Goal: Submit feedback/report problem: Submit feedback/report problem

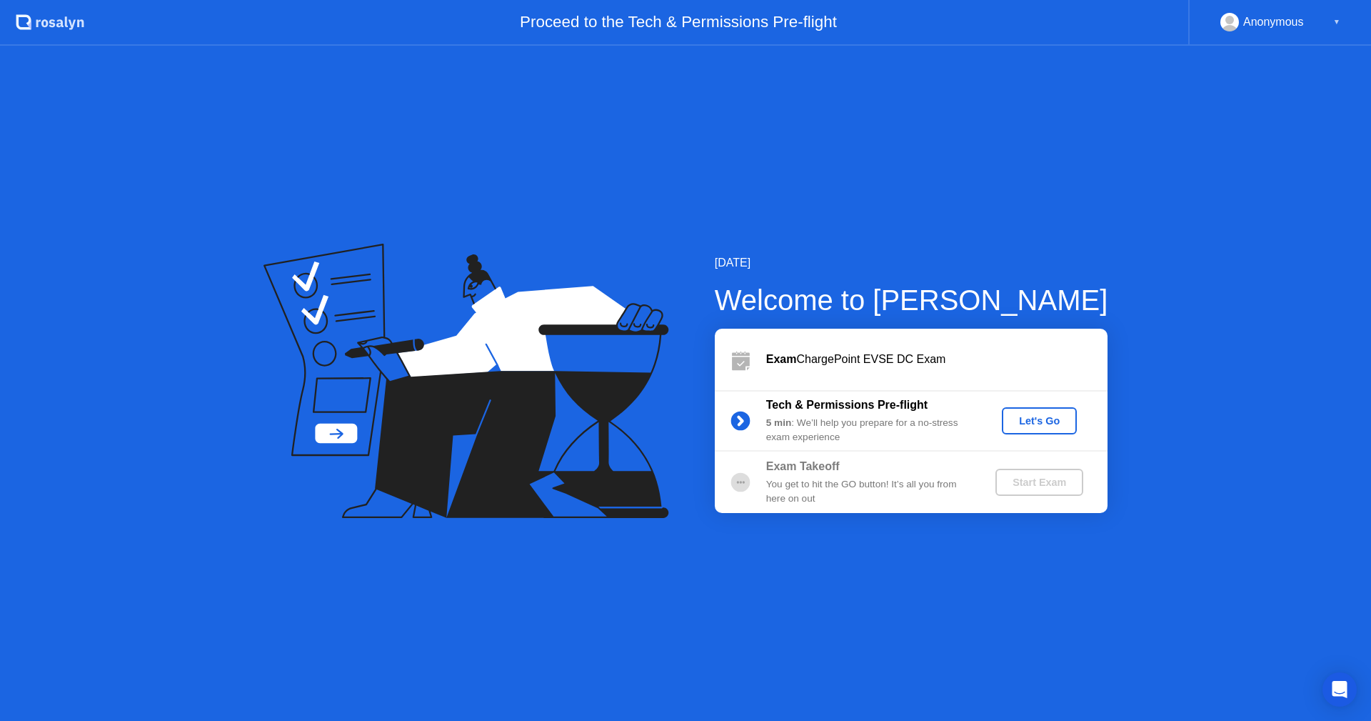
click at [1044, 423] on div "Let's Go" at bounding box center [1040, 420] width 64 height 11
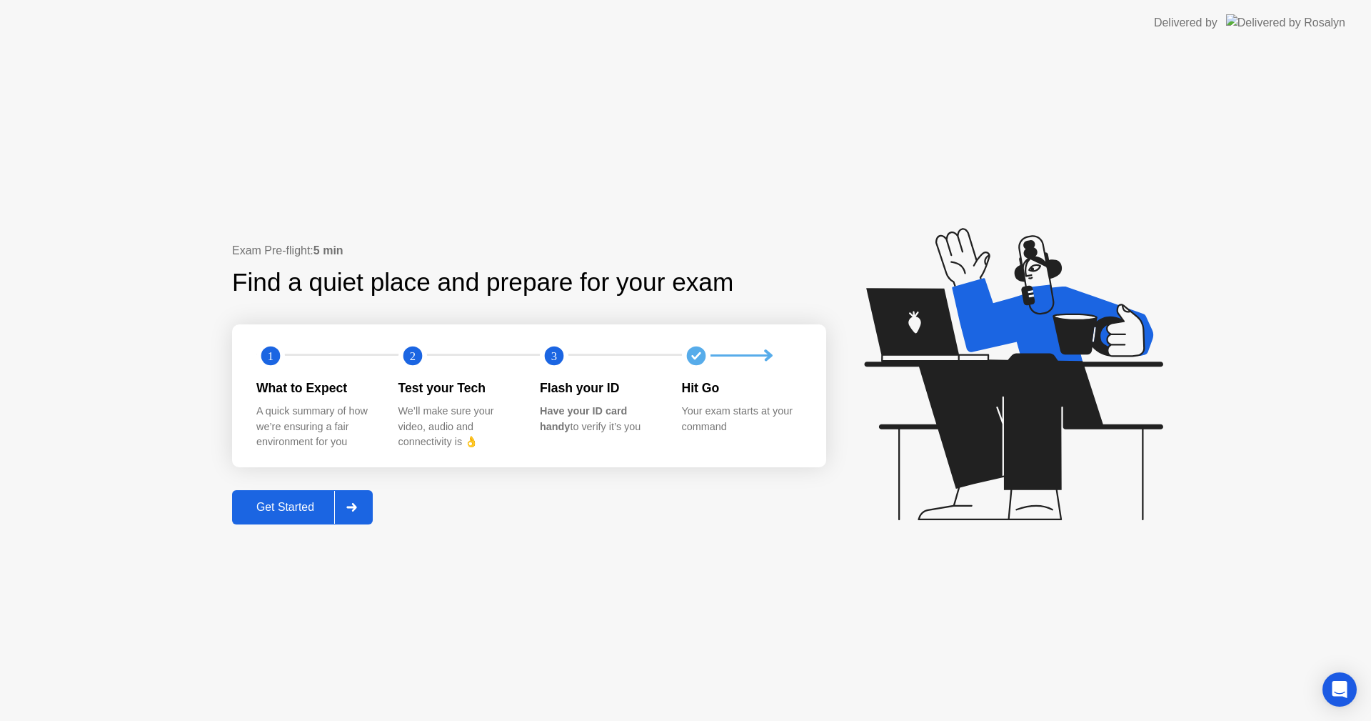
click at [322, 490] on button "Get Started" at bounding box center [302, 507] width 141 height 34
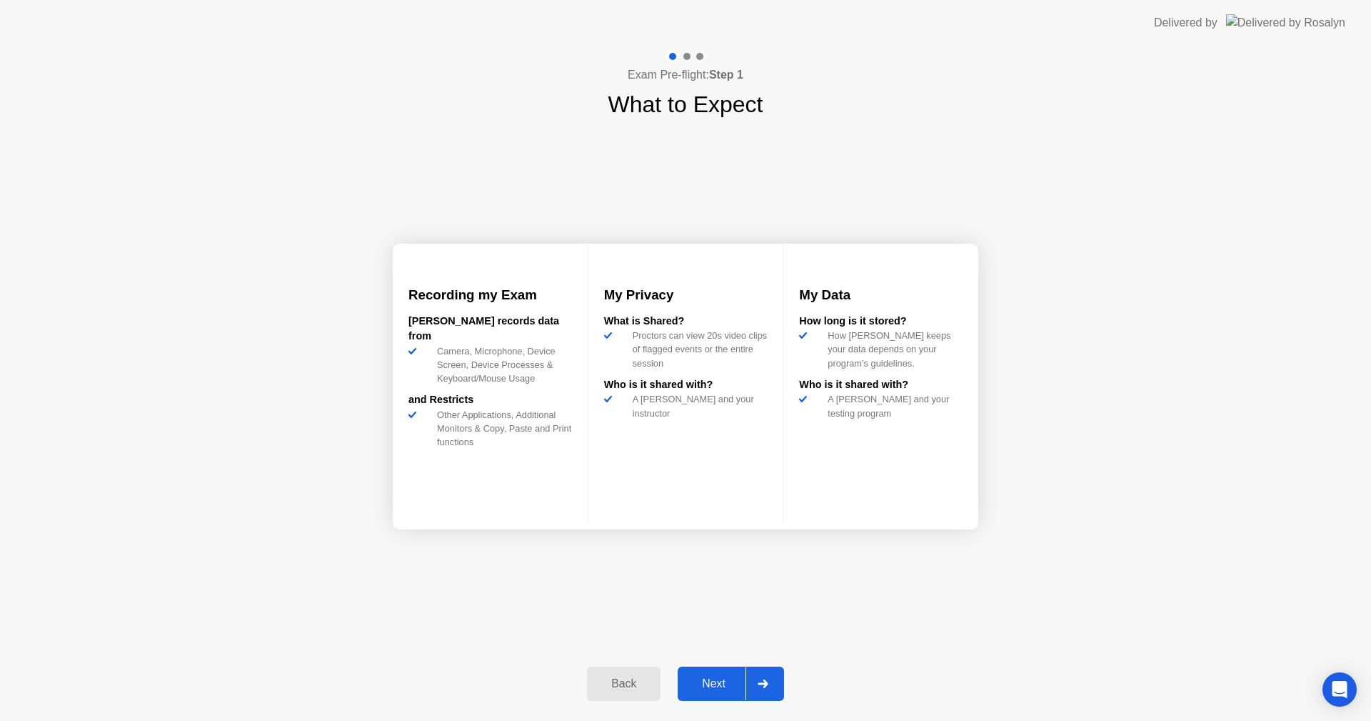
click at [710, 681] on div "Next" at bounding box center [714, 683] width 64 height 13
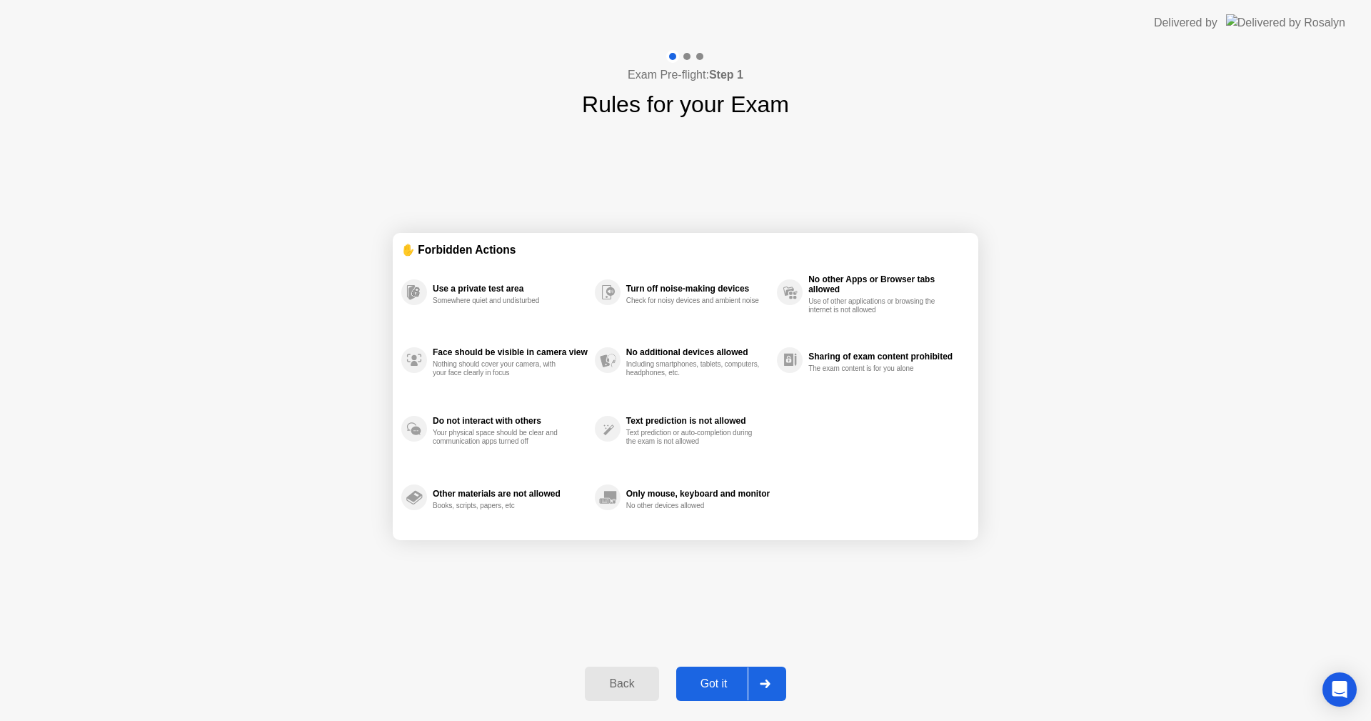
click at [706, 682] on div "Got it" at bounding box center [714, 683] width 67 height 13
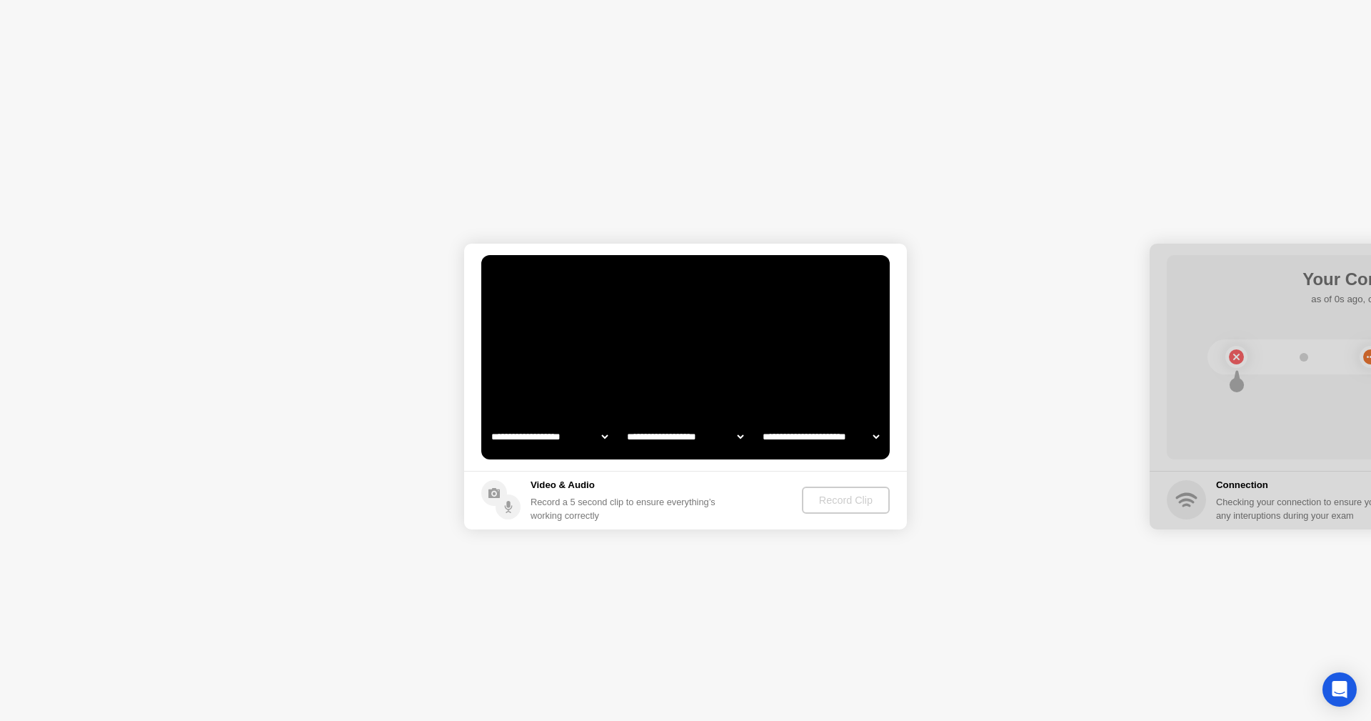
select select "**********"
select select "*******"
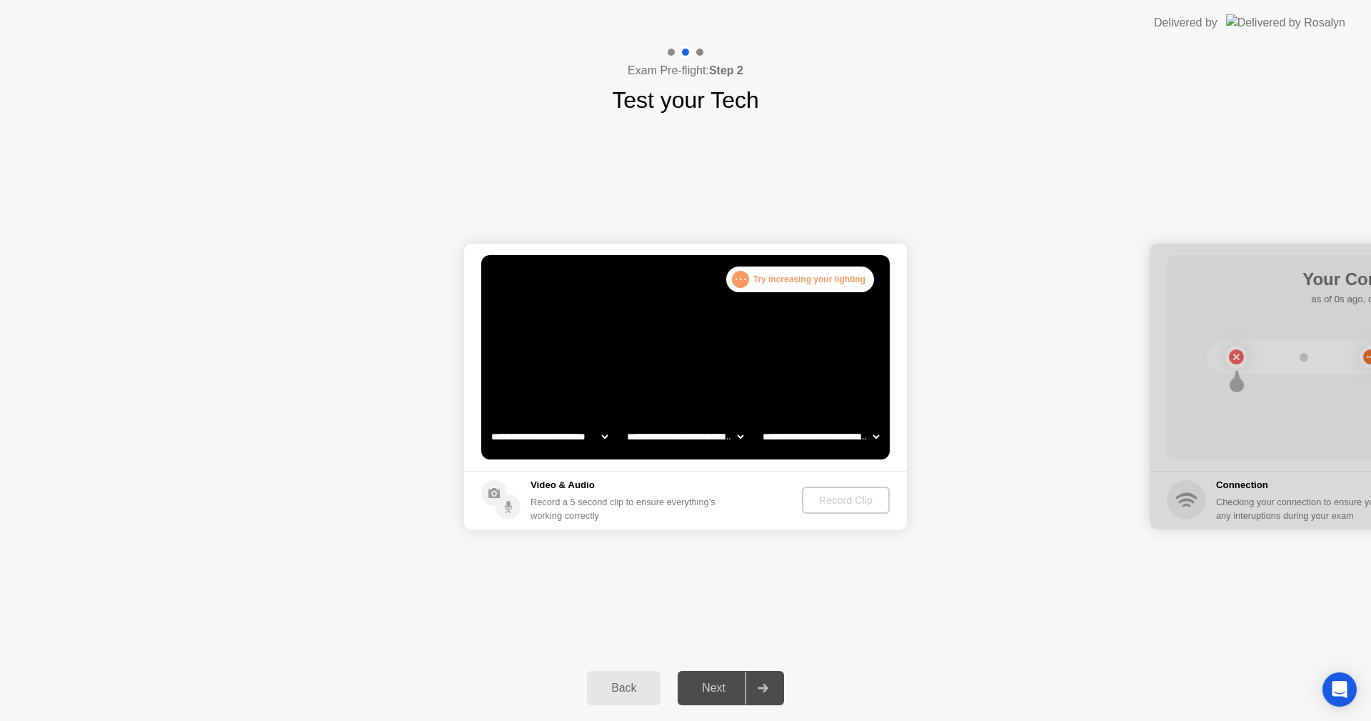
click at [778, 591] on div "**********" at bounding box center [685, 386] width 1371 height 538
click at [803, 276] on div ". . . Try increasing your lighting" at bounding box center [800, 279] width 148 height 26
click at [708, 683] on div "Next" at bounding box center [714, 687] width 64 height 13
click at [741, 280] on div ". . ." at bounding box center [740, 279] width 17 height 17
click at [741, 279] on div ". . ." at bounding box center [740, 279] width 17 height 17
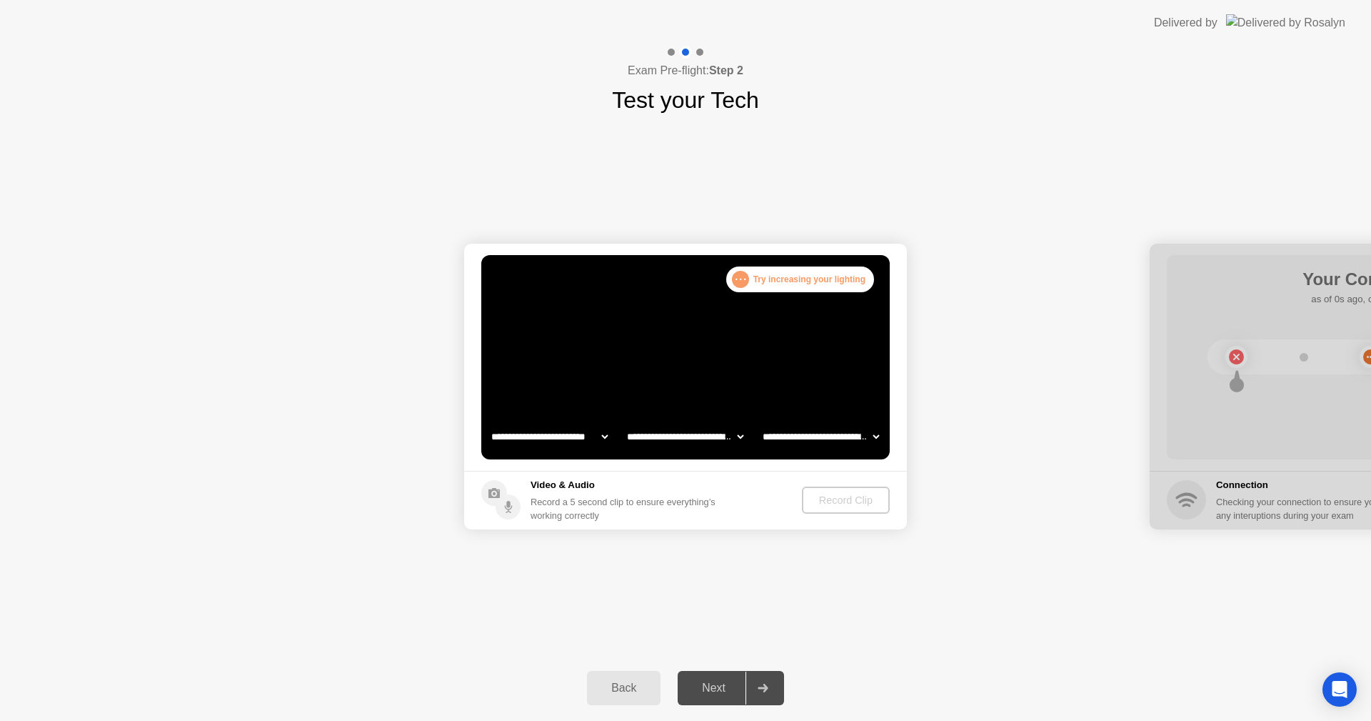
click at [731, 432] on select "**********" at bounding box center [685, 436] width 122 height 29
click at [793, 433] on select "**********" at bounding box center [821, 436] width 122 height 29
click at [586, 442] on select "**********" at bounding box center [549, 436] width 122 height 29
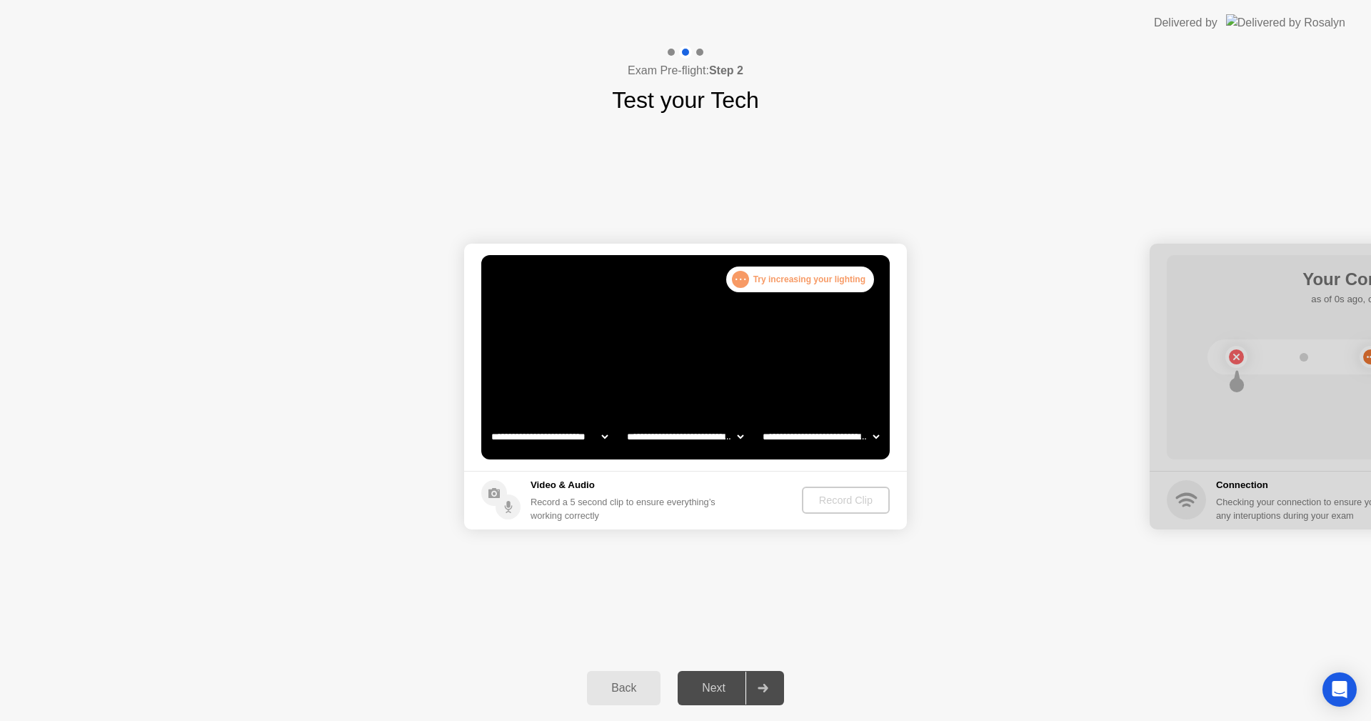
click at [669, 407] on video at bounding box center [685, 357] width 409 height 204
click at [778, 281] on div ". . . Try increasing your lighting" at bounding box center [800, 279] width 148 height 26
click at [747, 683] on div at bounding box center [763, 687] width 34 height 33
click at [673, 111] on h1 "Test your Tech" at bounding box center [685, 100] width 147 height 34
click at [806, 279] on div ". . . Try increasing your lighting" at bounding box center [800, 279] width 148 height 26
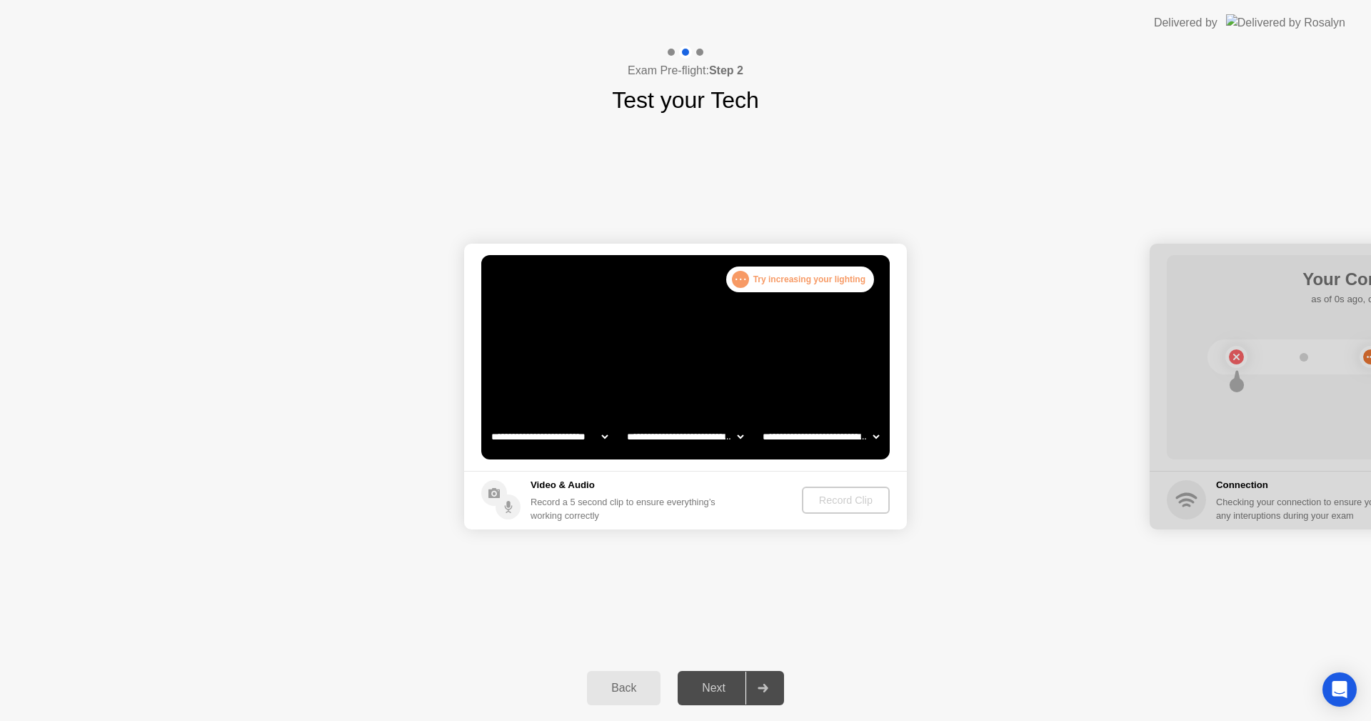
click at [806, 279] on div ". . . Try increasing your lighting" at bounding box center [800, 279] width 148 height 26
click at [826, 495] on div "Record Clip" at bounding box center [846, 499] width 76 height 11
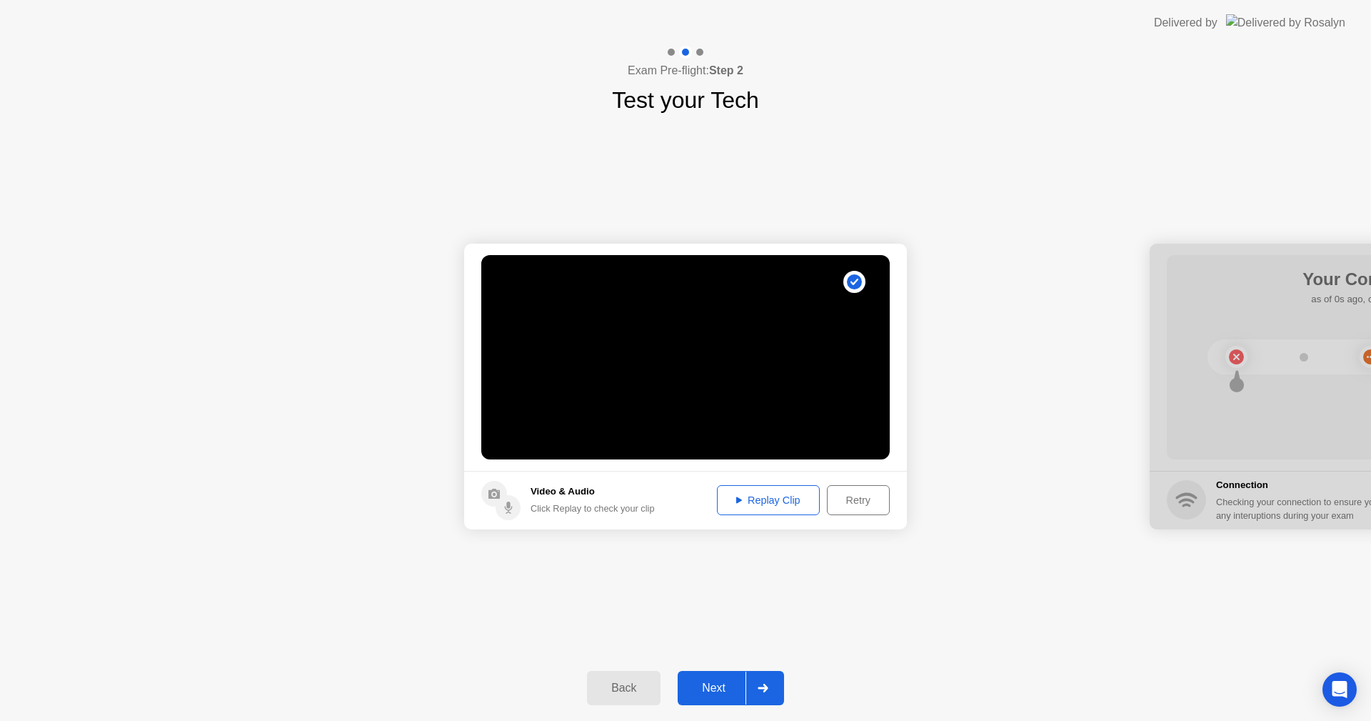
click at [705, 691] on div "Next" at bounding box center [714, 687] width 64 height 13
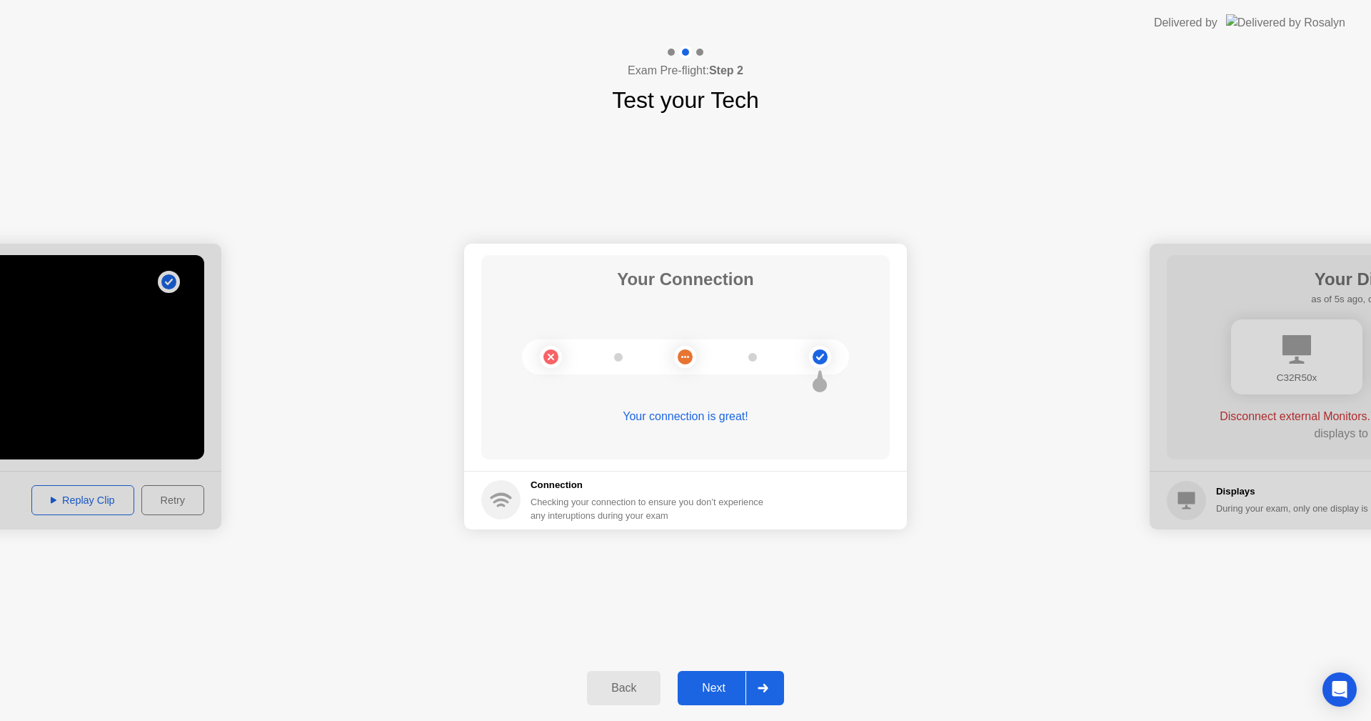
click at [721, 681] on div "Next" at bounding box center [714, 687] width 64 height 13
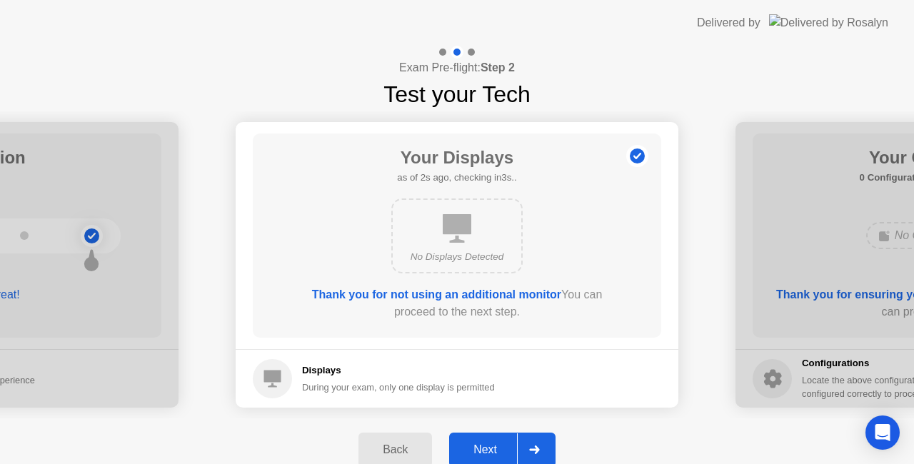
click at [490, 443] on div "Next" at bounding box center [485, 449] width 64 height 13
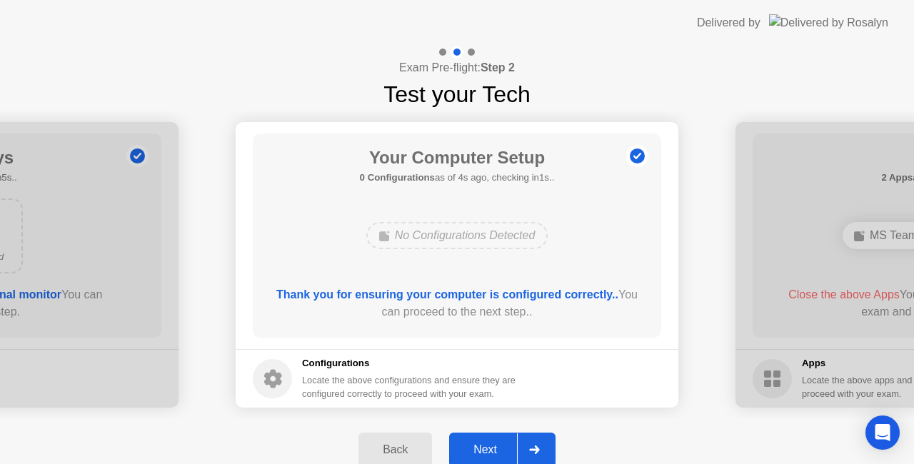
click at [498, 447] on div "Next" at bounding box center [485, 449] width 64 height 13
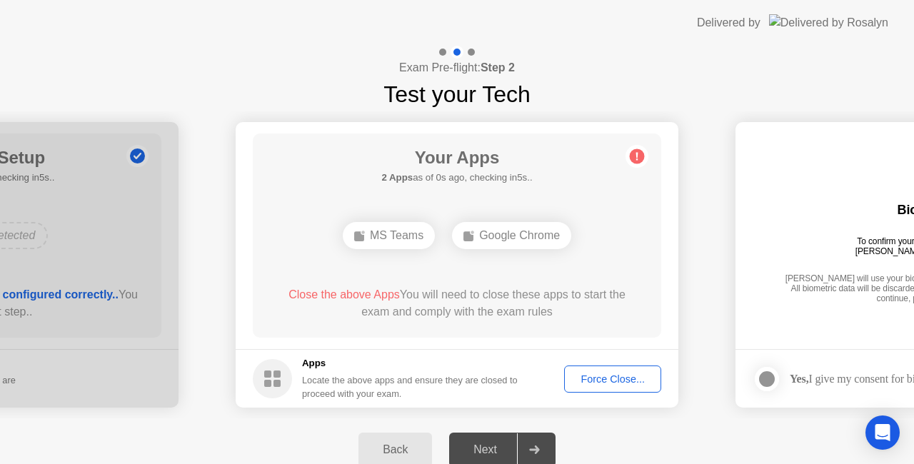
click at [583, 380] on div "Force Close..." at bounding box center [612, 379] width 87 height 11
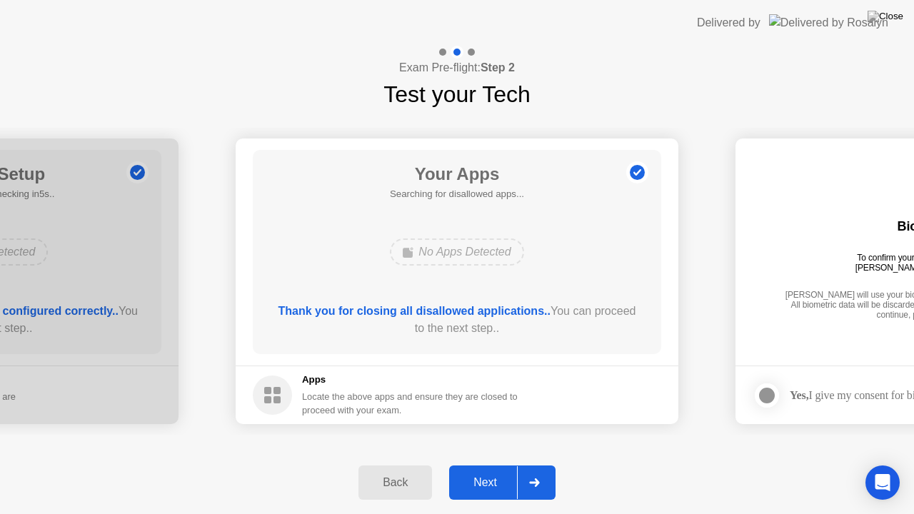
click at [486, 485] on div "Next" at bounding box center [485, 482] width 64 height 13
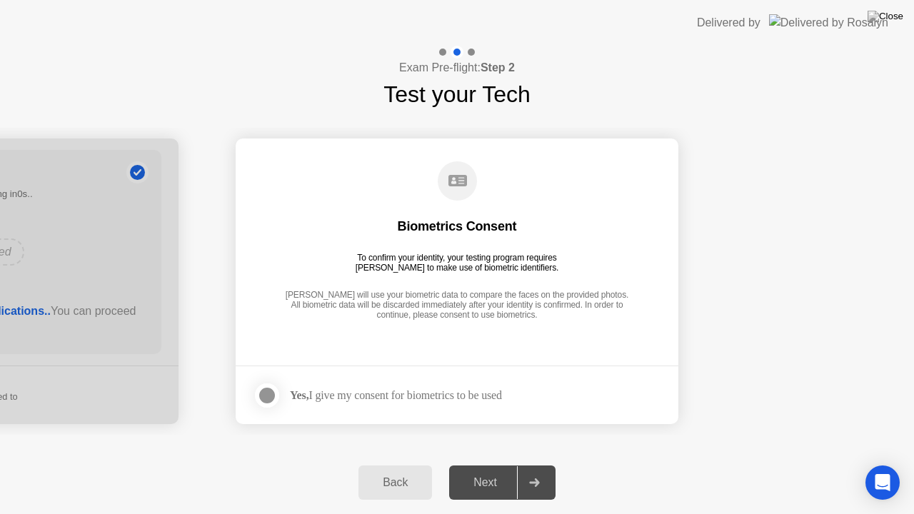
click at [263, 399] on div at bounding box center [267, 395] width 17 height 17
click at [486, 484] on div "Next" at bounding box center [485, 482] width 64 height 13
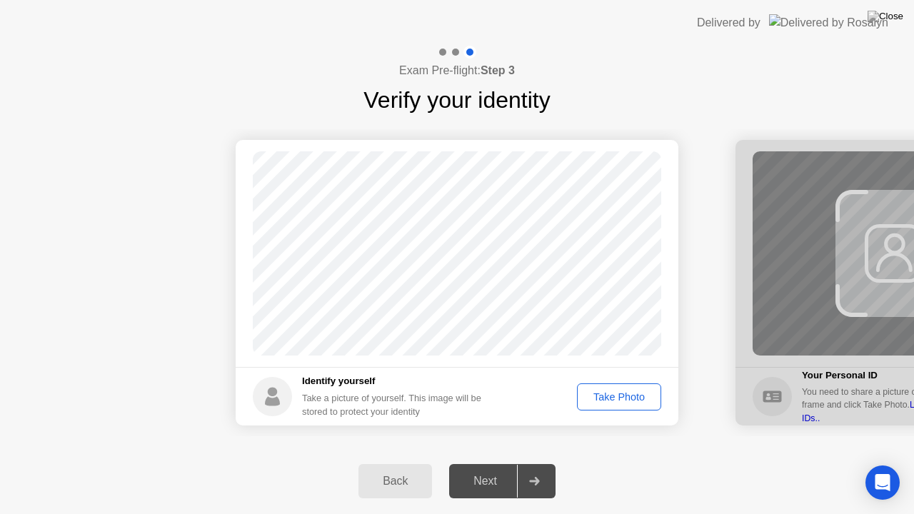
click at [604, 396] on div "Take Photo" at bounding box center [619, 396] width 74 height 11
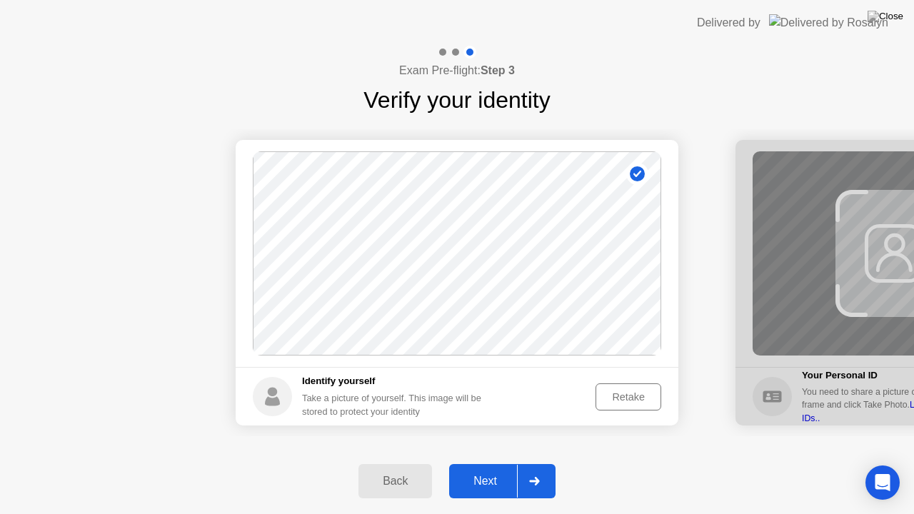
click at [483, 484] on div "Next" at bounding box center [485, 481] width 64 height 13
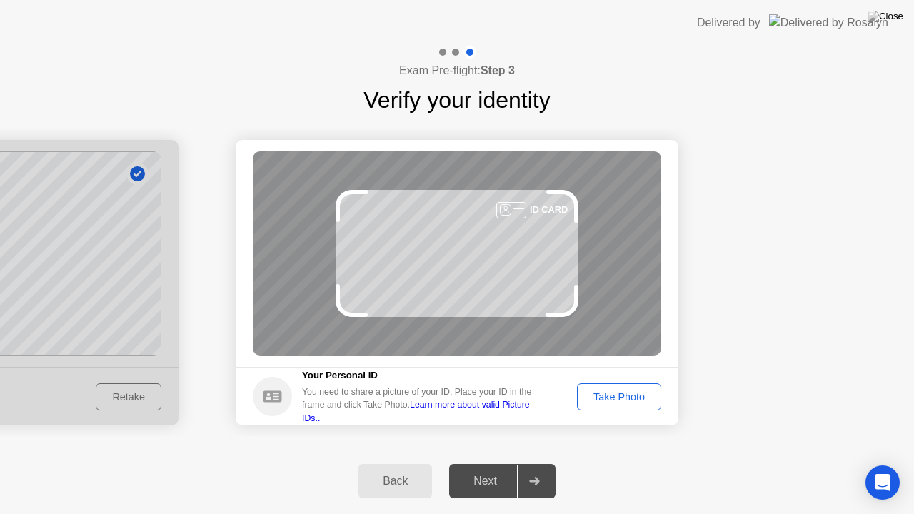
click at [586, 391] on div "Take Photo" at bounding box center [619, 396] width 74 height 11
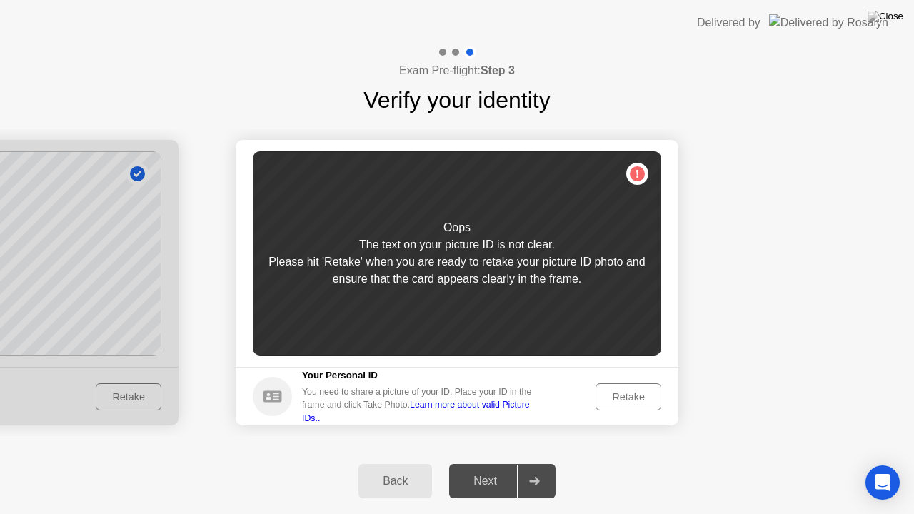
click at [635, 396] on div "Retake" at bounding box center [629, 396] width 56 height 11
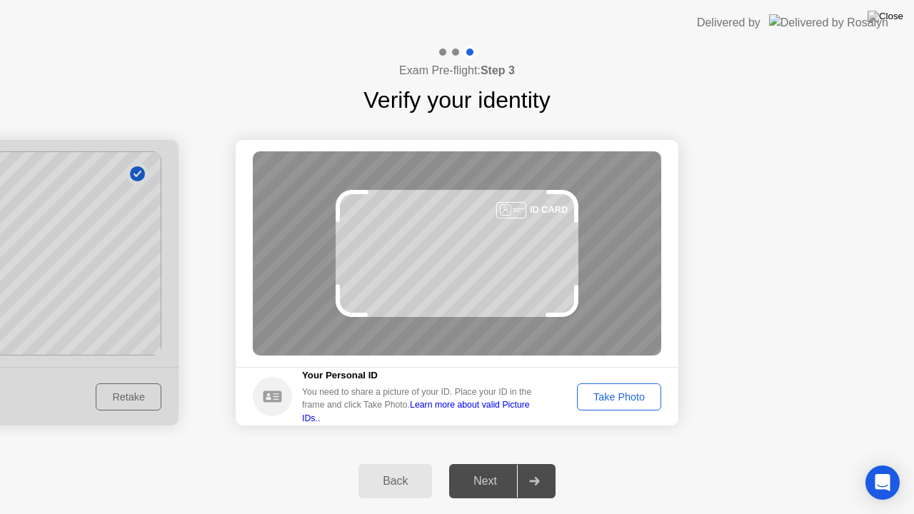
click at [608, 391] on div "Take Photo" at bounding box center [619, 396] width 74 height 11
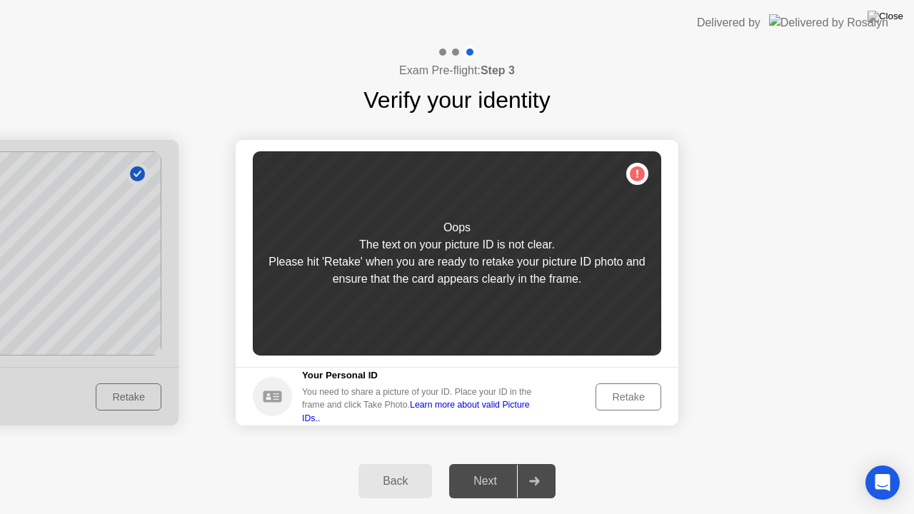
click at [617, 387] on button "Retake" at bounding box center [629, 397] width 66 height 27
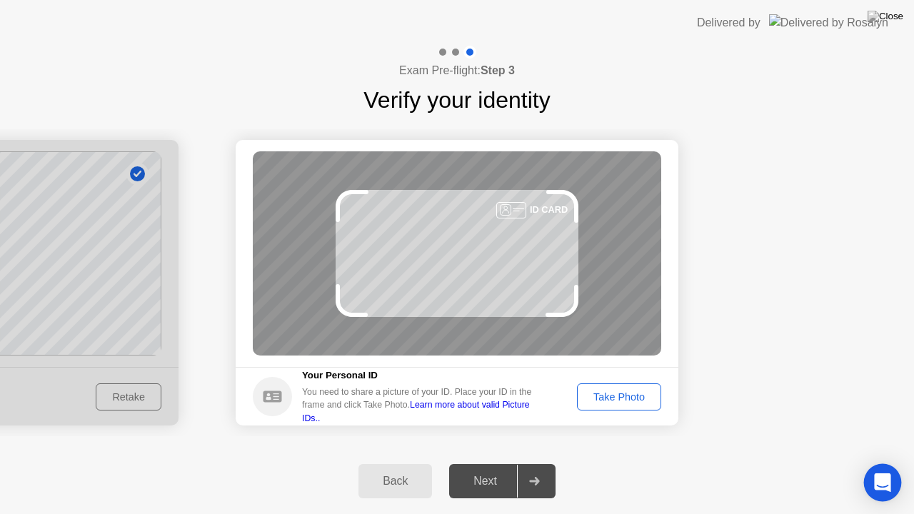
click at [877, 491] on div "Open Intercom Messenger" at bounding box center [883, 483] width 38 height 38
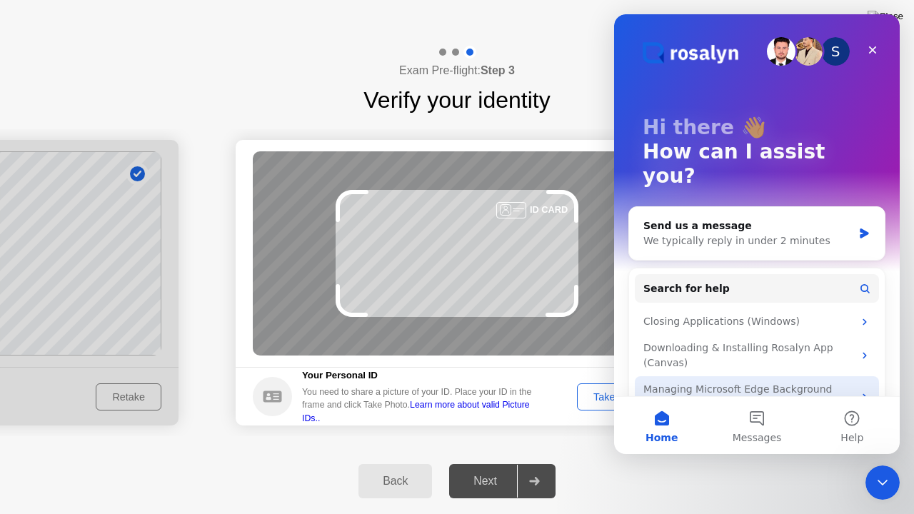
scroll to position [51, 0]
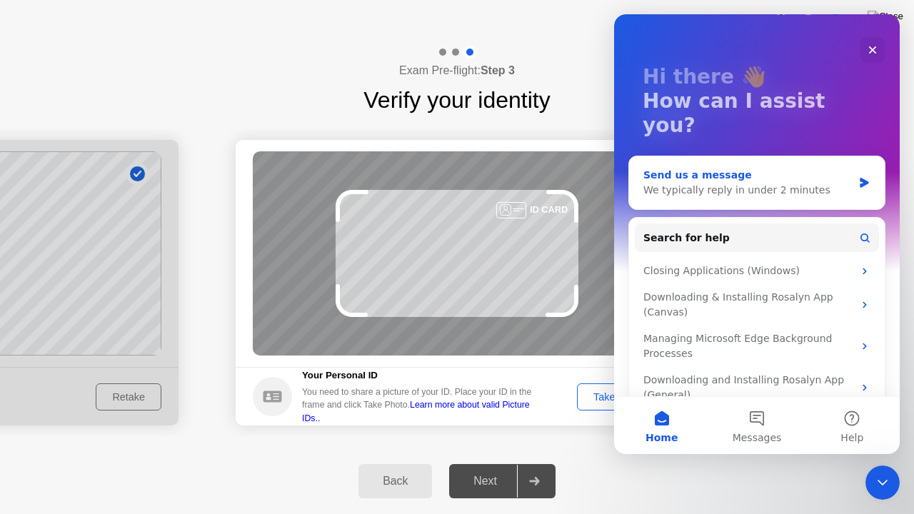
click at [776, 175] on div "Send us a message We typically reply in under 2 minutes" at bounding box center [757, 182] width 256 height 53
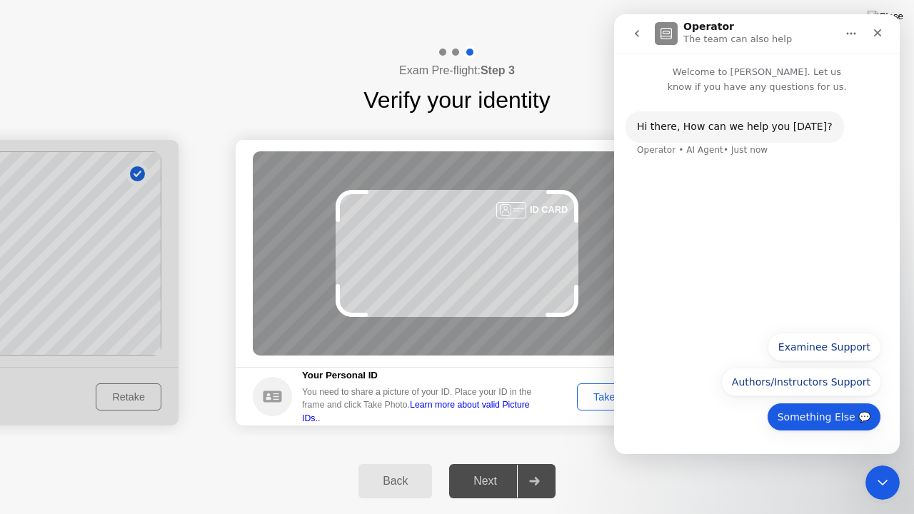
click at [803, 421] on button "Something Else 💬" at bounding box center [824, 417] width 114 height 29
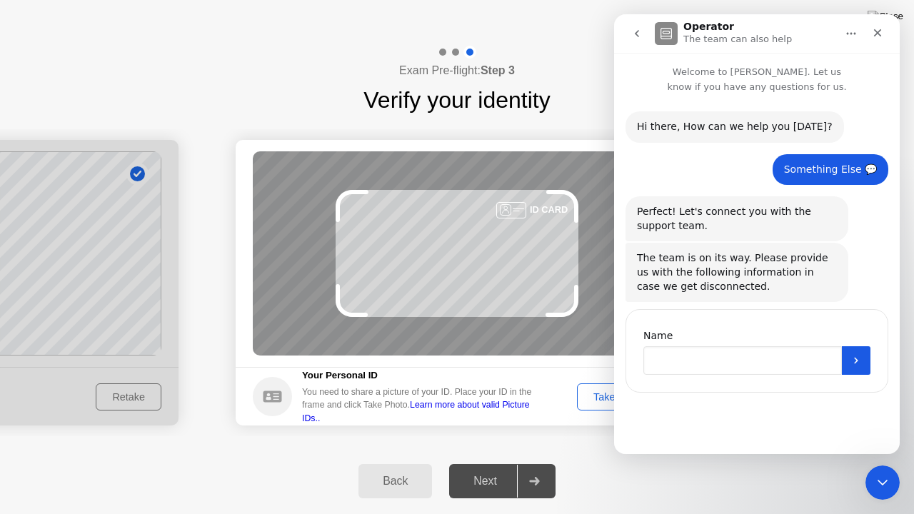
click at [745, 360] on input "Name" at bounding box center [742, 360] width 199 height 29
type input "**********"
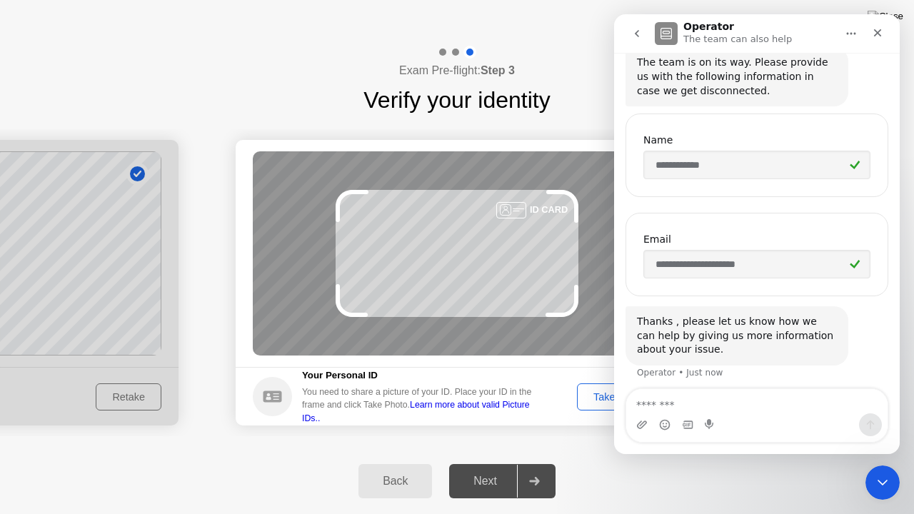
scroll to position [200, 0]
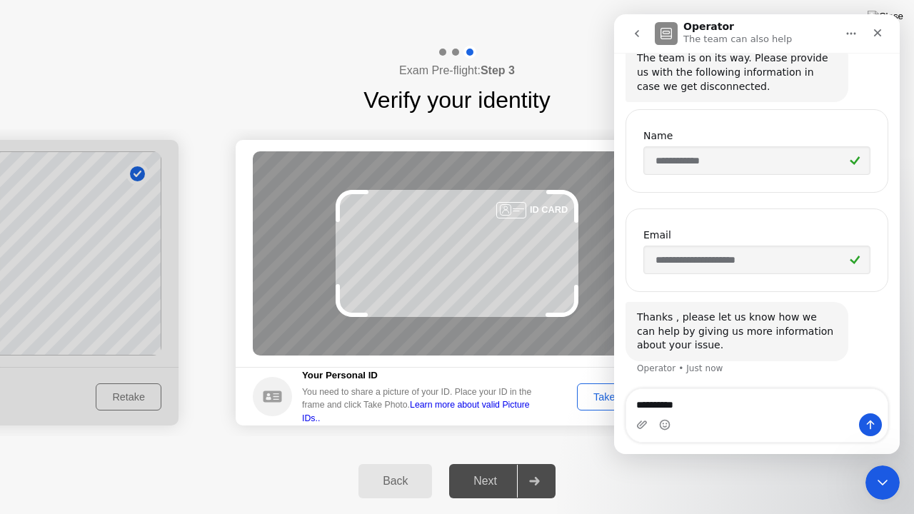
type textarea "**********"
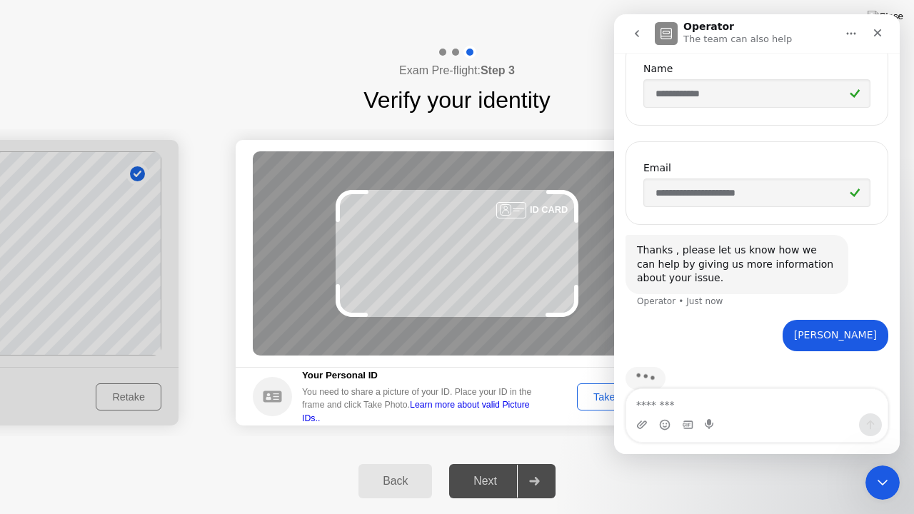
scroll to position [289, 0]
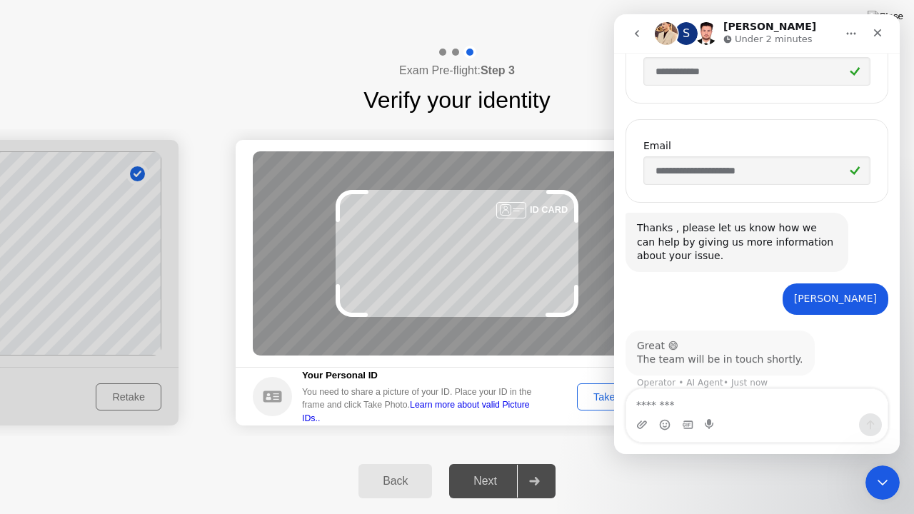
click at [680, 403] on textarea "Message…" at bounding box center [757, 401] width 262 height 24
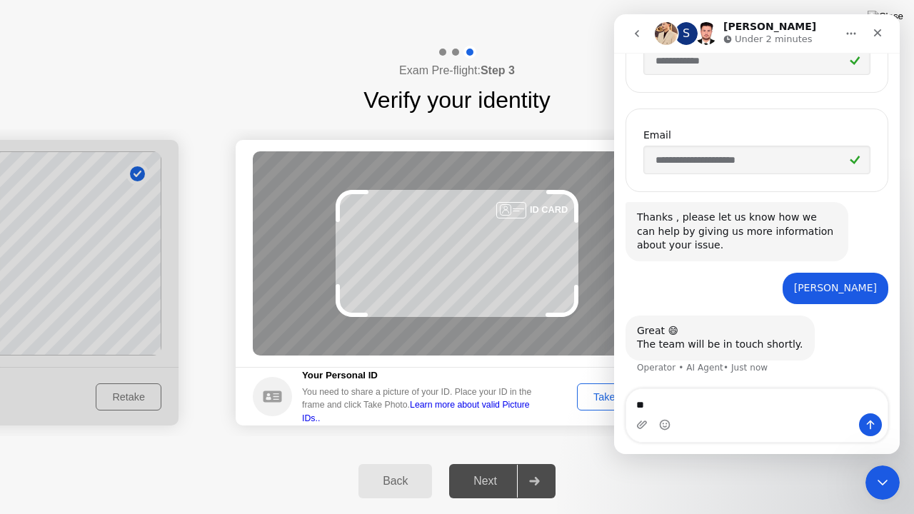
type textarea "*"
type textarea "**********"
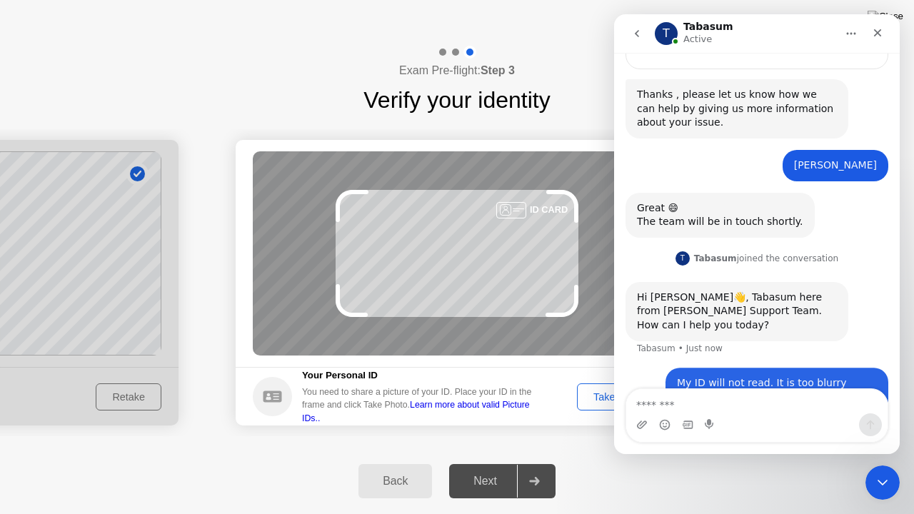
scroll to position [460, 0]
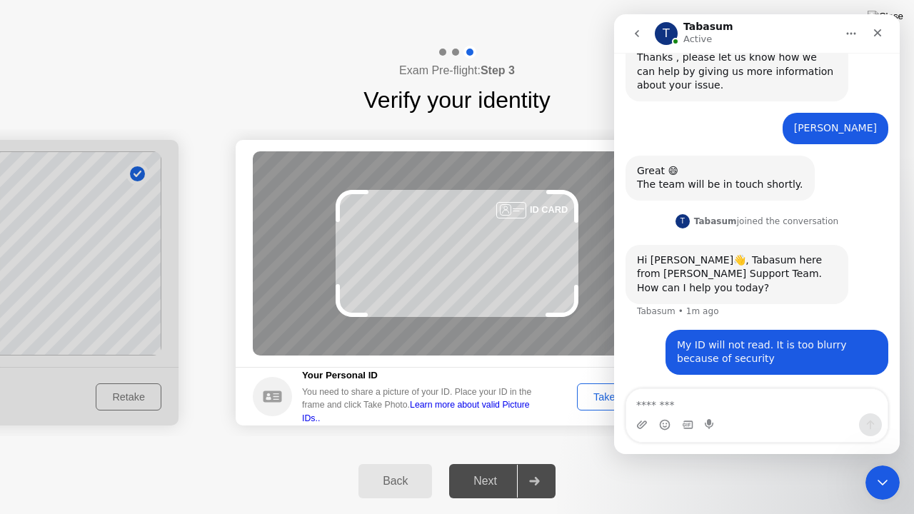
click at [668, 395] on textarea "Message…" at bounding box center [757, 401] width 262 height 24
click at [667, 402] on textarea "Message…" at bounding box center [757, 401] width 262 height 24
click at [467, 410] on link "Learn more about valid Picture IDs.." at bounding box center [416, 411] width 228 height 23
click at [680, 403] on textarea "Message…" at bounding box center [757, 401] width 262 height 24
click at [807, 401] on textarea "Message…" at bounding box center [757, 401] width 262 height 24
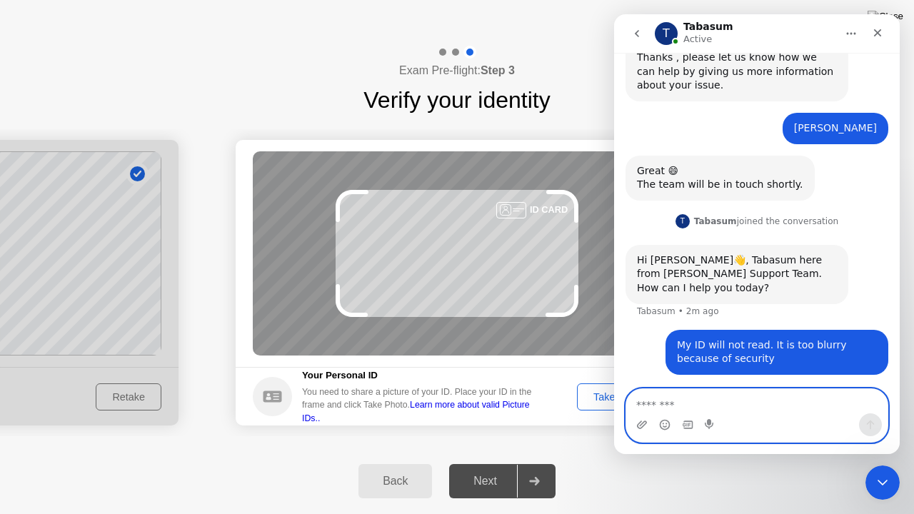
click at [802, 406] on textarea "Message…" at bounding box center [757, 401] width 262 height 24
click at [787, 369] on div "My ID will not read. It is too blurry because of security [PERSON_NAME] • 2m ago" at bounding box center [777, 352] width 223 height 45
click at [783, 350] on div "My ID will not read. It is too blurry because of security" at bounding box center [777, 353] width 200 height 28
click at [743, 396] on textarea "Message…" at bounding box center [757, 401] width 262 height 24
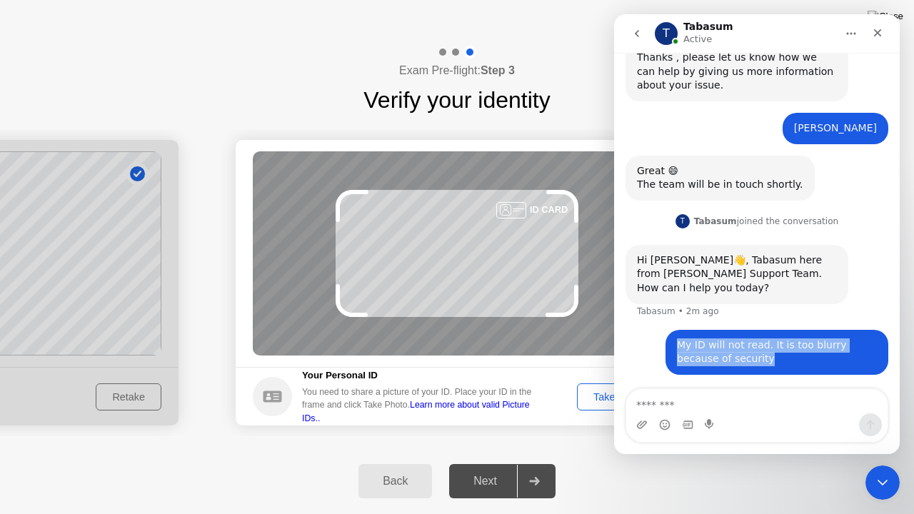
drag, startPoint x: 671, startPoint y: 343, endPoint x: 727, endPoint y: 359, distance: 57.9
click at [727, 359] on div "My ID will not read. It is too blurry because of security [PERSON_NAME] • 2m ago" at bounding box center [777, 352] width 223 height 45
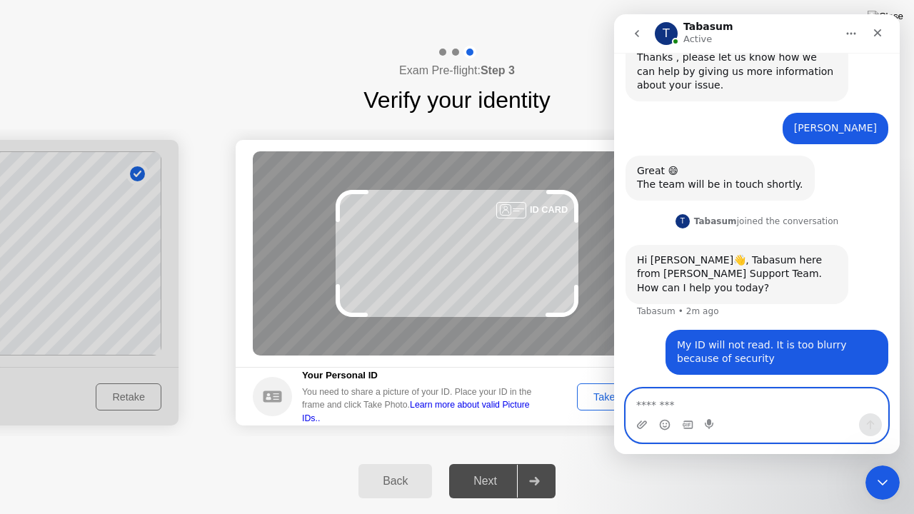
click at [701, 395] on textarea "Message…" at bounding box center [757, 401] width 262 height 24
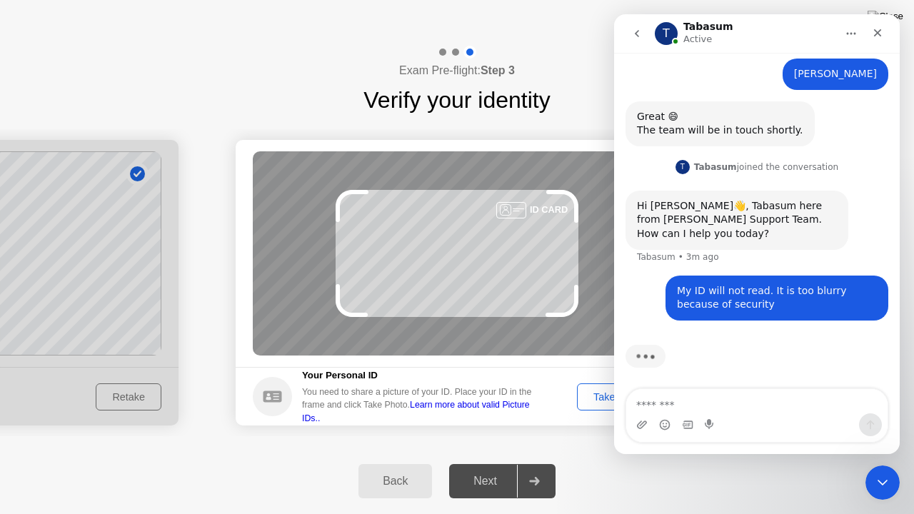
click at [583, 394] on div "Take Photo" at bounding box center [619, 396] width 74 height 11
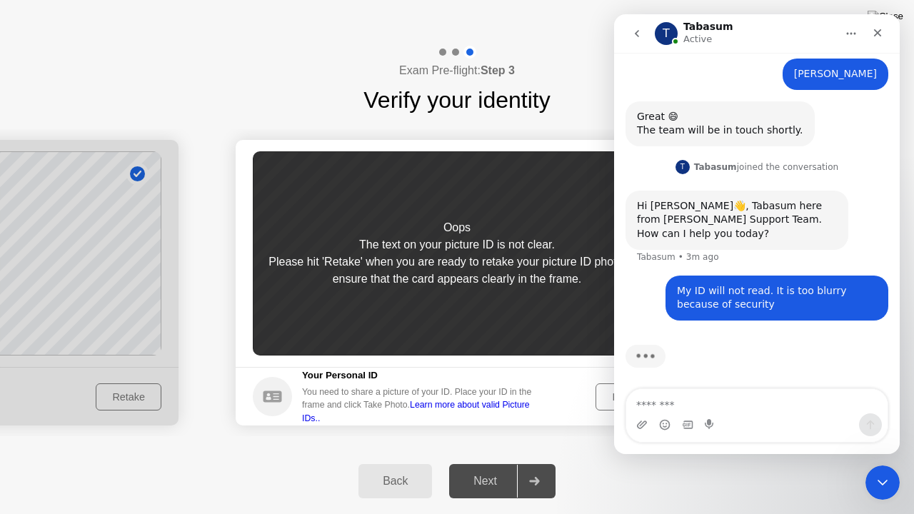
click at [601, 400] on div "Retake" at bounding box center [629, 396] width 56 height 11
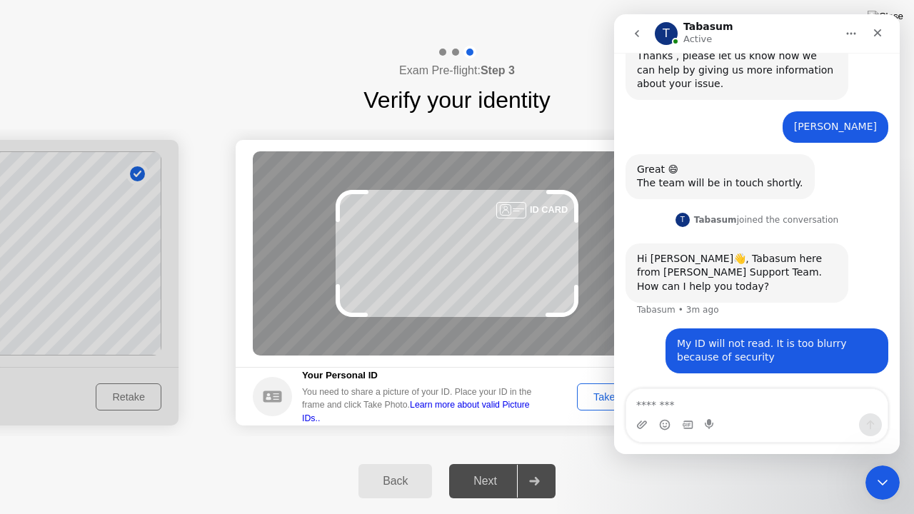
scroll to position [460, 0]
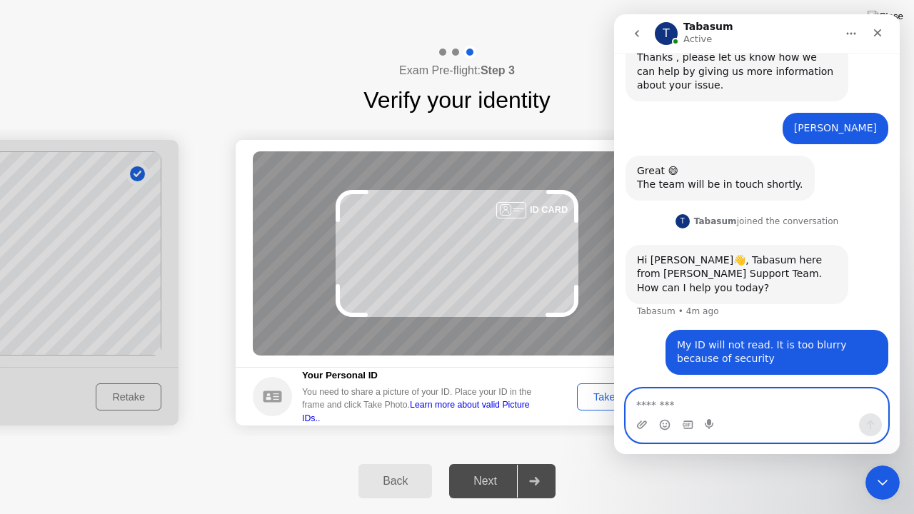
click at [678, 404] on textarea "Message…" at bounding box center [757, 401] width 262 height 24
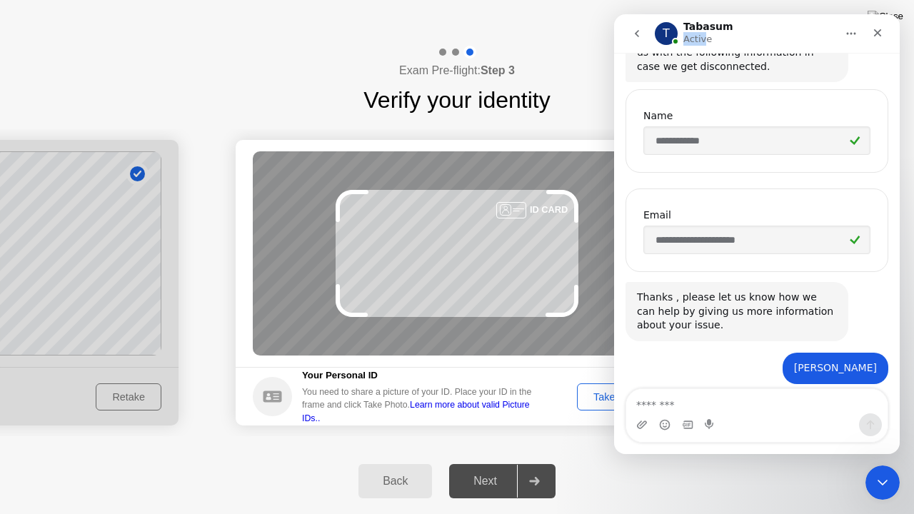
scroll to position [72, 0]
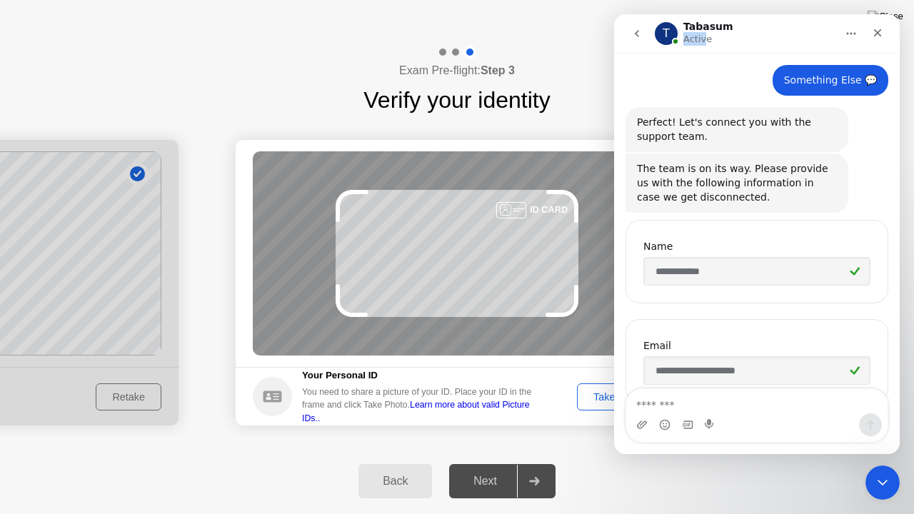
drag, startPoint x: 738, startPoint y: 33, endPoint x: 701, endPoint y: 47, distance: 39.8
click at [701, 47] on nav "T Tabasum Active" at bounding box center [757, 33] width 286 height 39
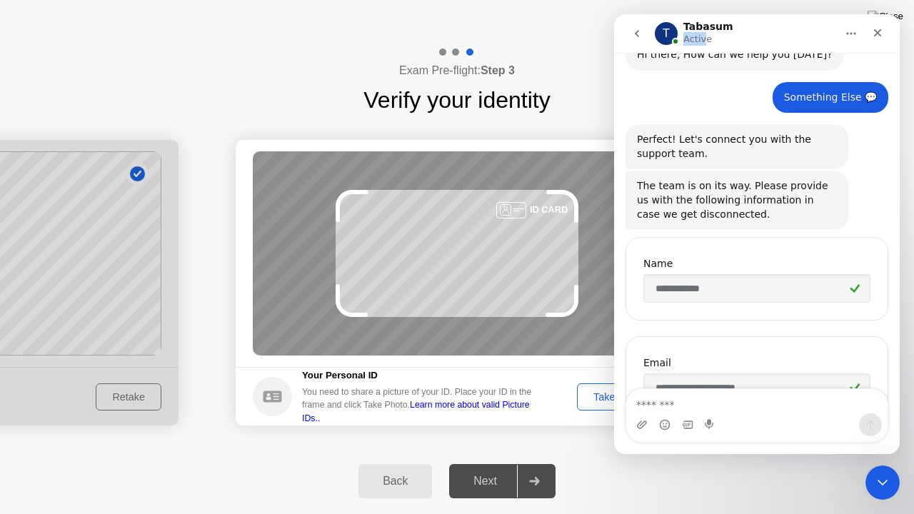
click at [758, 37] on div "T Tabasum Active" at bounding box center [745, 33] width 181 height 25
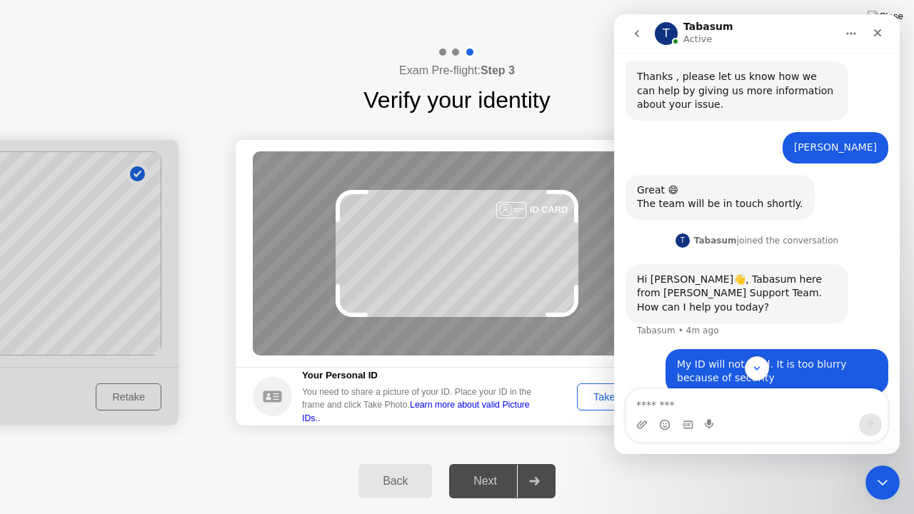
scroll to position [460, 0]
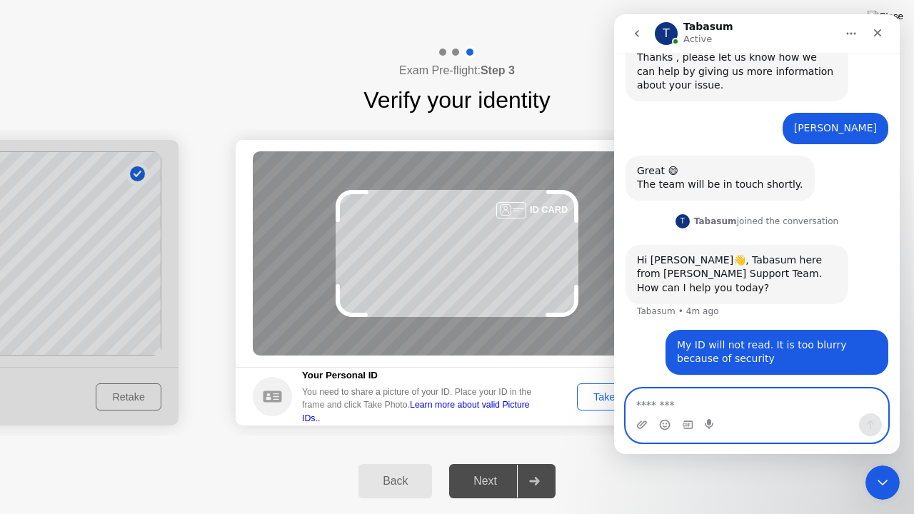
click at [718, 404] on textarea "Message…" at bounding box center [757, 401] width 262 height 24
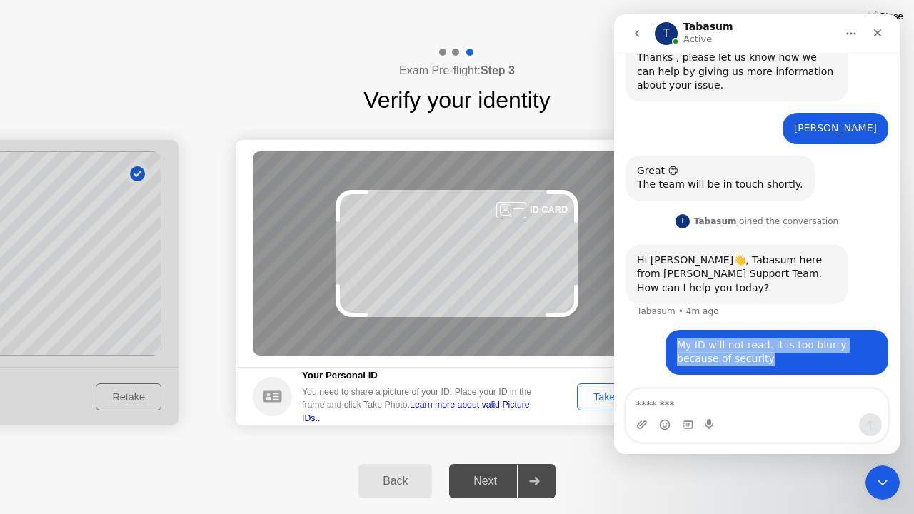
drag, startPoint x: 672, startPoint y: 344, endPoint x: 724, endPoint y: 360, distance: 54.5
click at [724, 360] on div "My ID will not read. It is too blurry because of security [PERSON_NAME] • 4m ago" at bounding box center [777, 352] width 223 height 45
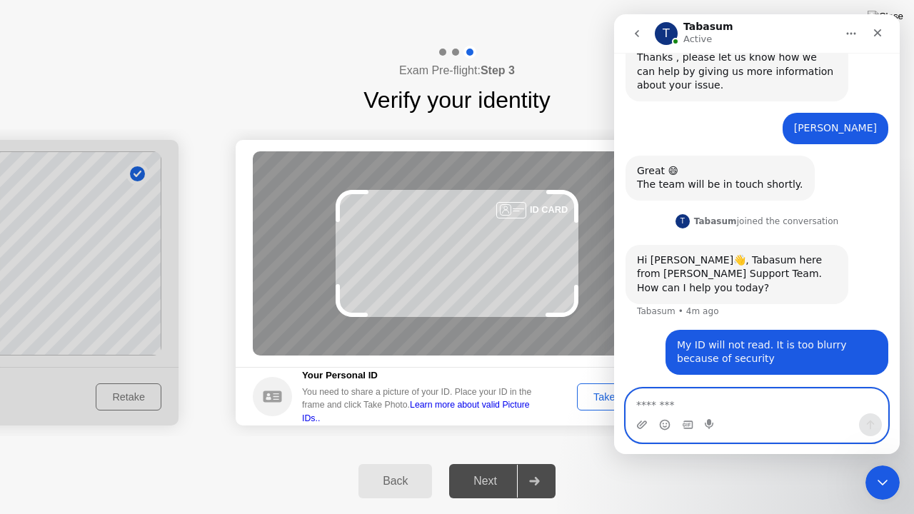
click at [705, 400] on textarea "Message…" at bounding box center [757, 401] width 262 height 24
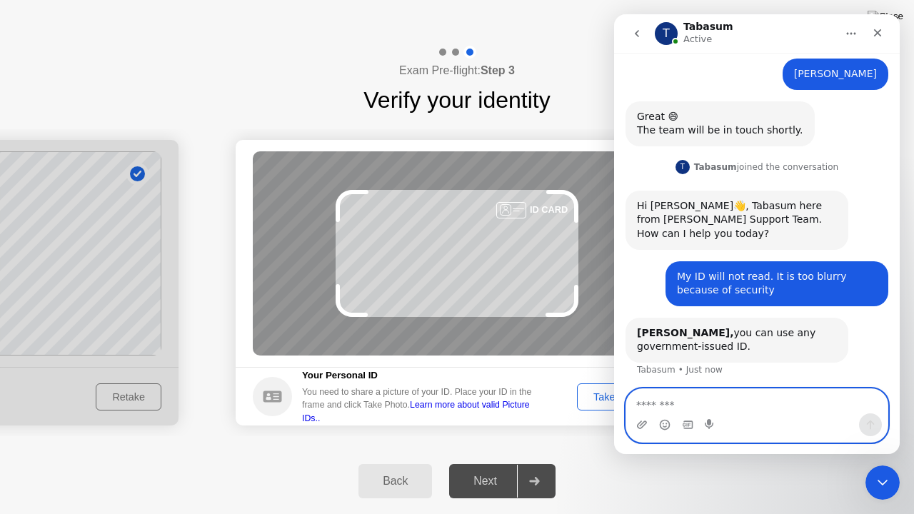
scroll to position [516, 0]
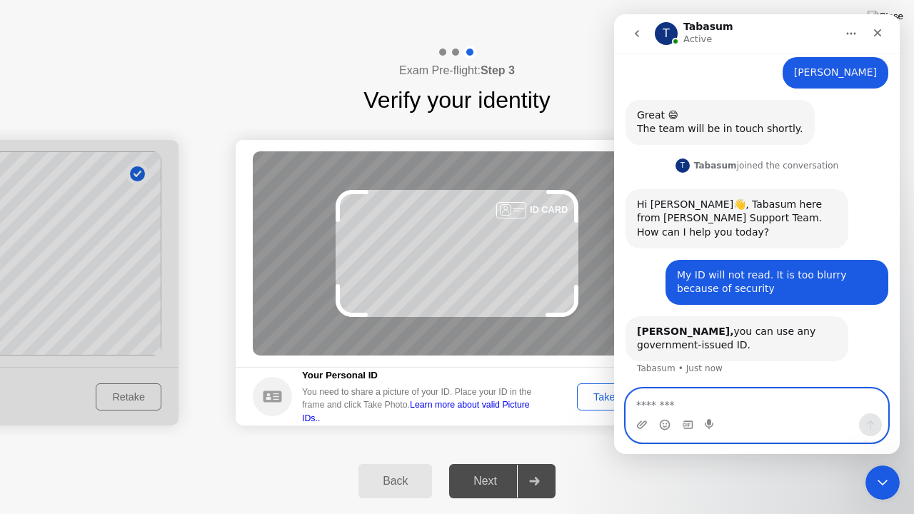
click at [716, 399] on textarea "Message…" at bounding box center [757, 401] width 262 height 24
type textarea "**********"
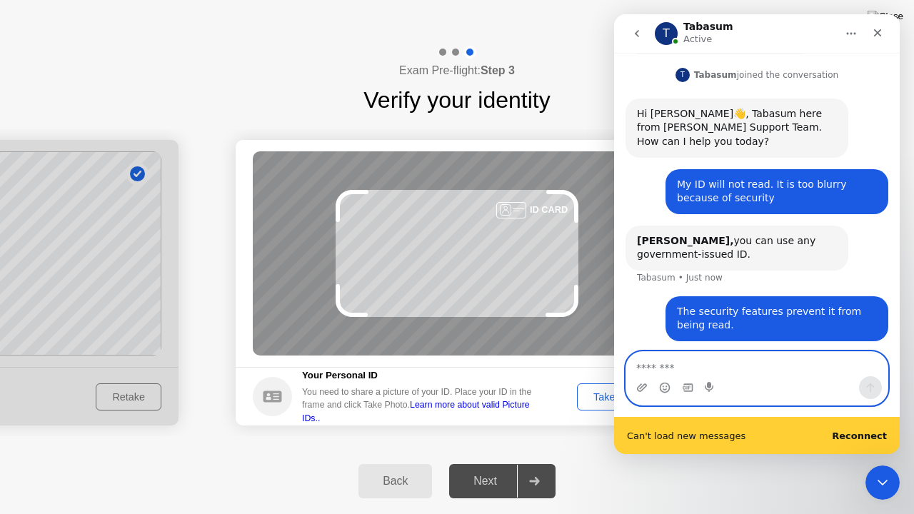
scroll to position [610, 0]
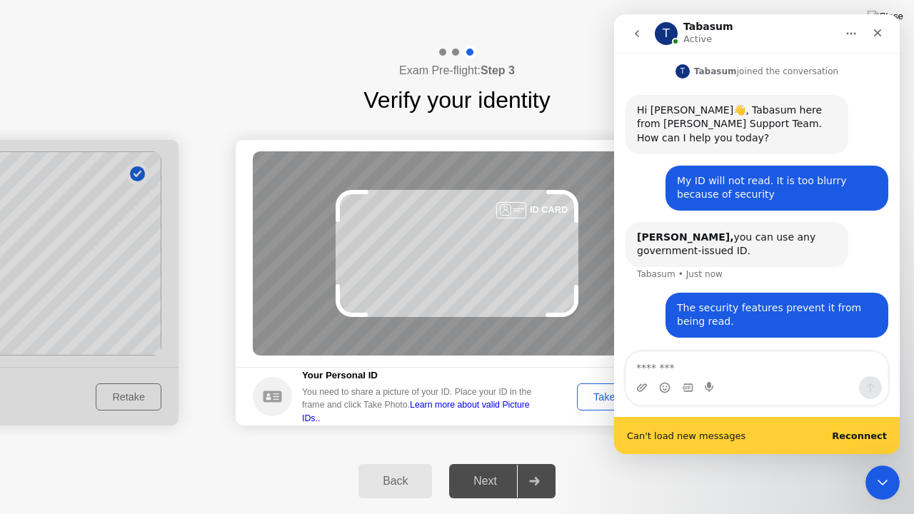
click at [870, 431] on b "Reconnect" at bounding box center [859, 436] width 55 height 11
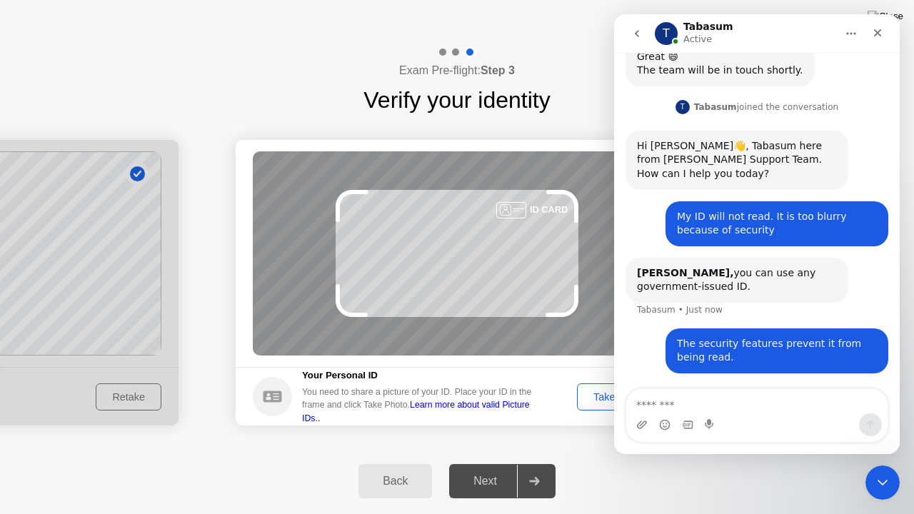
scroll to position [573, 0]
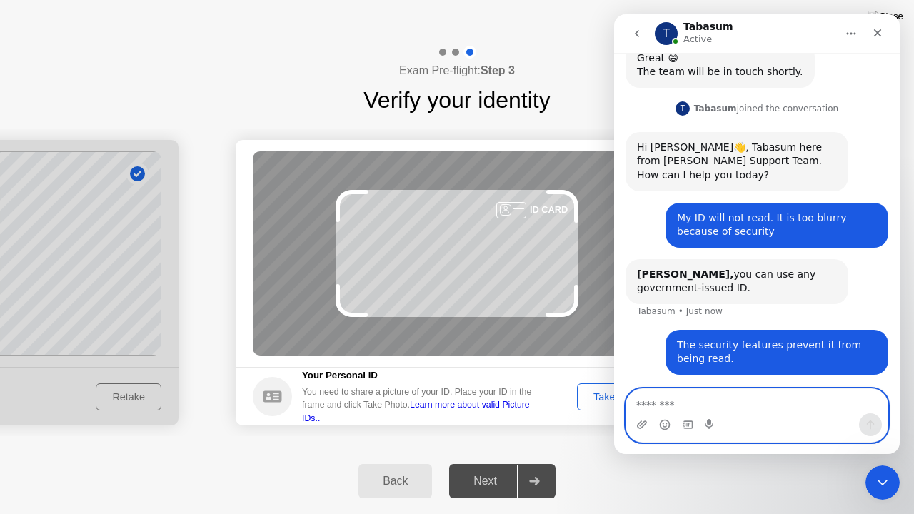
click at [666, 404] on textarea "Message…" at bounding box center [757, 401] width 262 height 24
click at [676, 400] on textarea "Message…" at bounding box center [757, 401] width 262 height 24
type textarea "*"
type textarea "**********"
click at [873, 433] on button "Send a message…" at bounding box center [870, 425] width 23 height 23
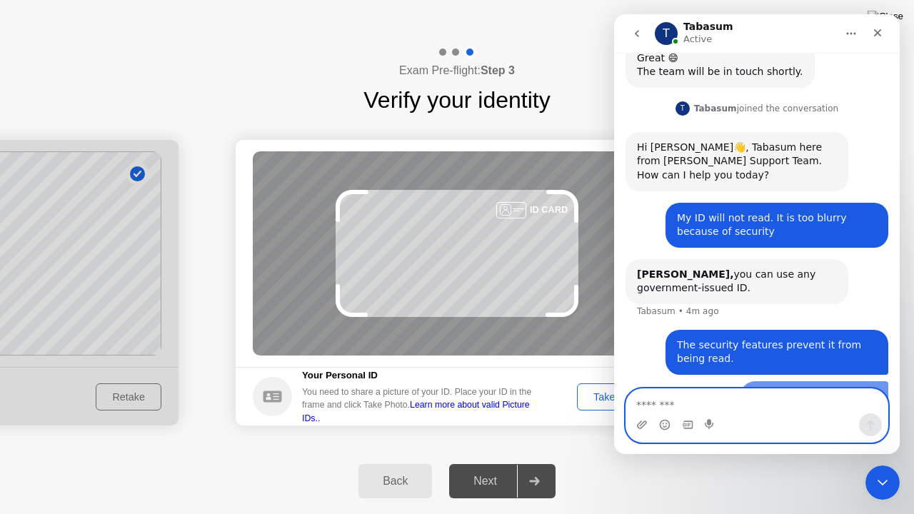
scroll to position [605, 0]
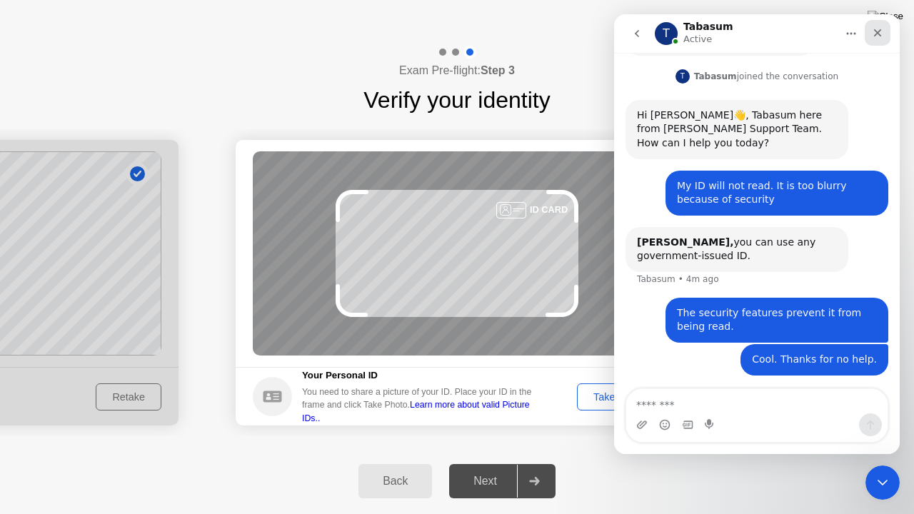
click at [878, 26] on div "Close" at bounding box center [878, 33] width 26 height 26
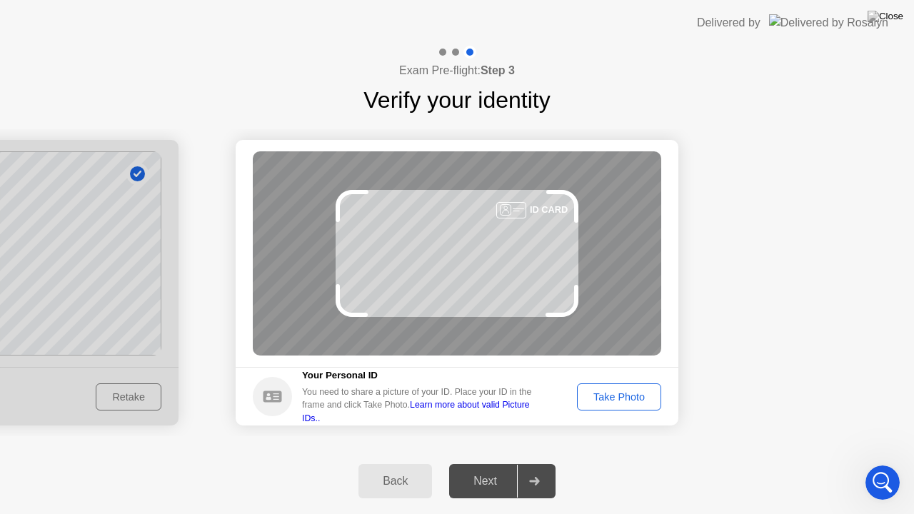
scroll to position [441, 0]
click at [883, 474] on icon "Open Intercom Messenger" at bounding box center [881, 481] width 24 height 24
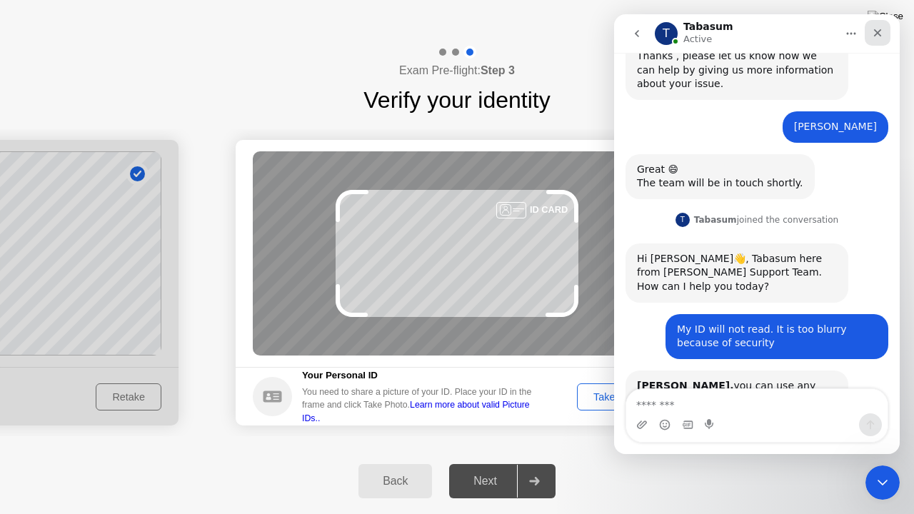
click at [881, 29] on icon "Close" at bounding box center [877, 32] width 11 height 11
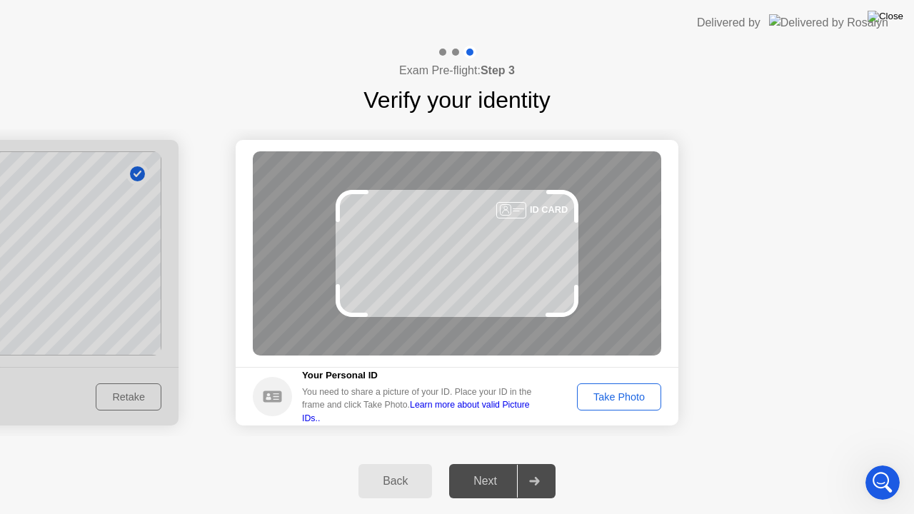
click at [889, 22] on img at bounding box center [886, 16] width 36 height 11
